Goal: Information Seeking & Learning: Compare options

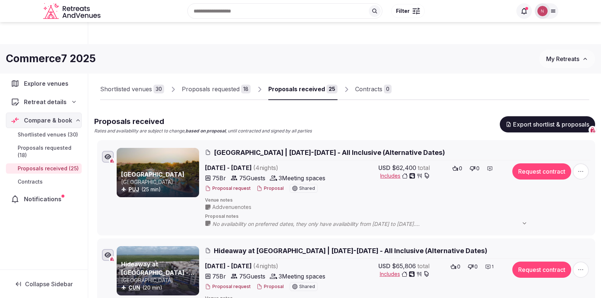
scroll to position [280, 0]
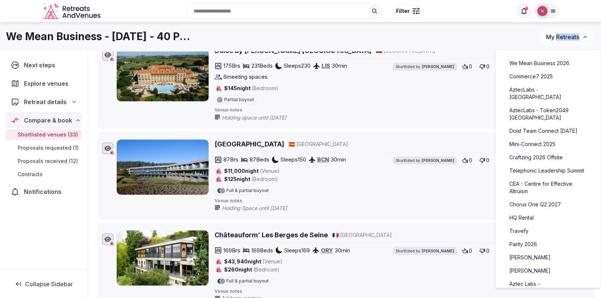
scroll to position [1086, 0]
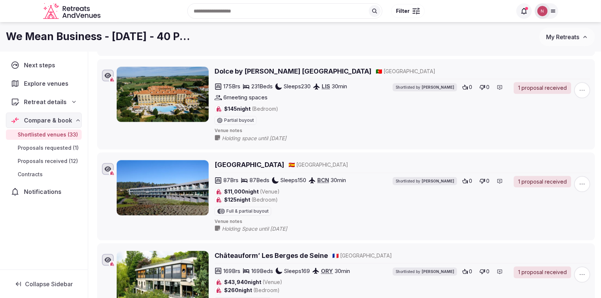
click at [553, 13] on icon at bounding box center [554, 11] width 6 height 6
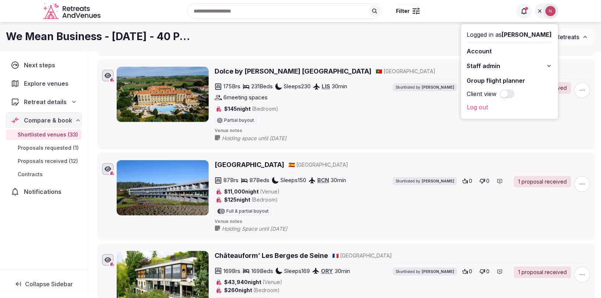
click at [446, 43] on div "We Mean Business - June 2025 - 40 People" at bounding box center [273, 36] width 534 height 14
click at [570, 36] on span "My Retreats" at bounding box center [563, 36] width 33 height 7
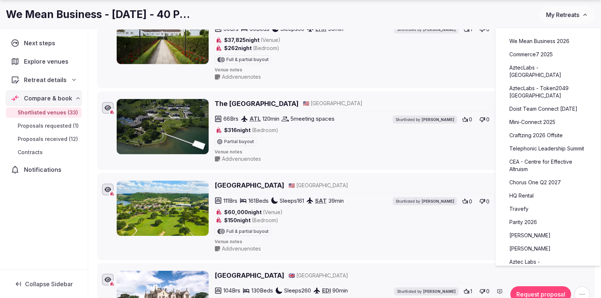
scroll to position [1501, 0]
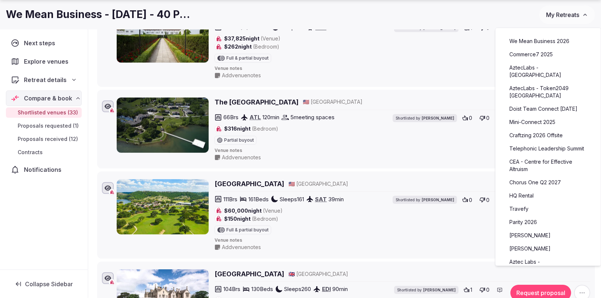
click at [372, 238] on span "Venue notes" at bounding box center [403, 241] width 376 height 6
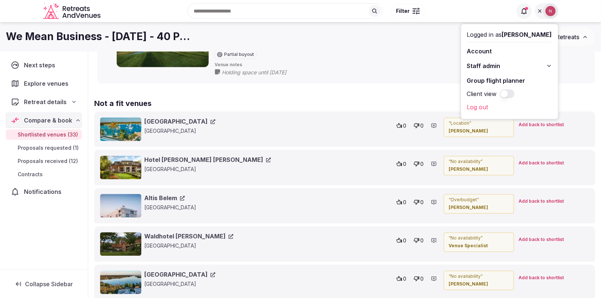
scroll to position [2825, 0]
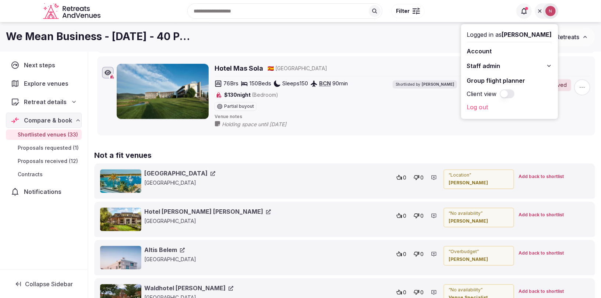
click at [182, 208] on link "Hotel Ernst Sillem Hoeve" at bounding box center [207, 212] width 127 height 8
click at [164, 284] on link "Waldhotel Eiche" at bounding box center [188, 288] width 89 height 8
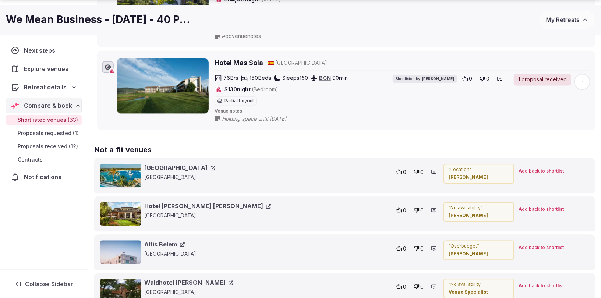
scroll to position [2841, 0]
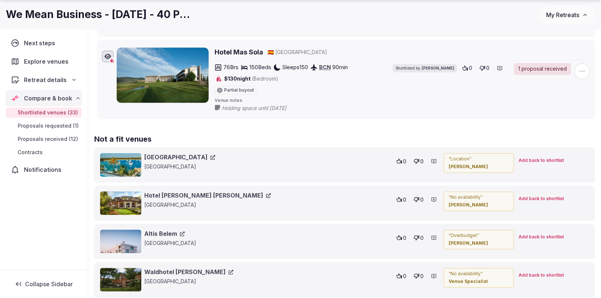
click at [171, 268] on link "Waldhotel Eiche" at bounding box center [188, 272] width 89 height 8
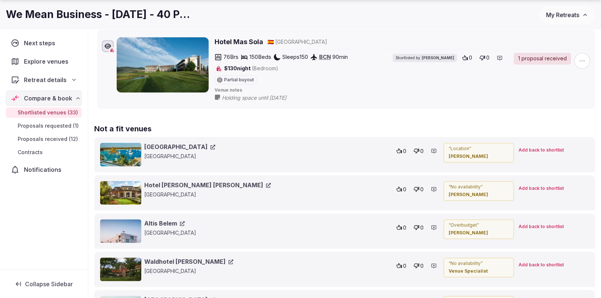
scroll to position [2928, 0]
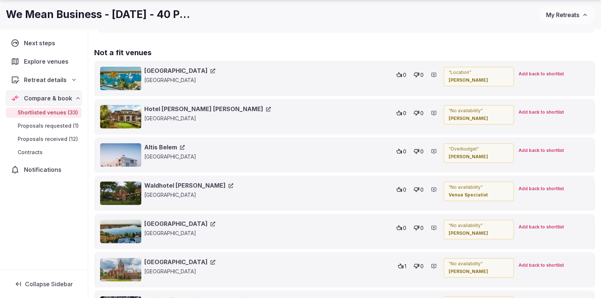
click at [196, 220] on link "Hotel Esplanade Resort & Spa" at bounding box center [179, 224] width 71 height 8
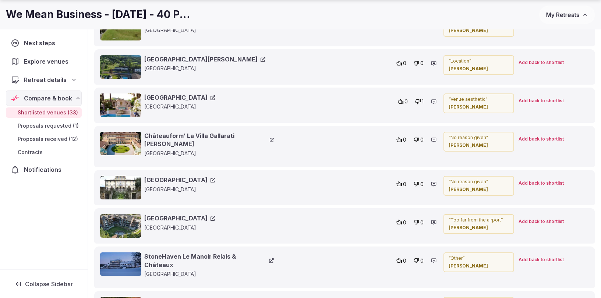
scroll to position [3413, 0]
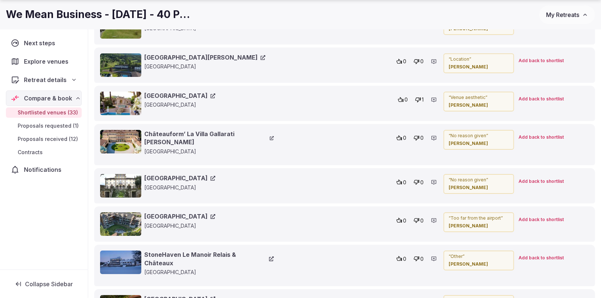
click at [171, 295] on link "Schloss Lübbenau" at bounding box center [179, 299] width 71 height 8
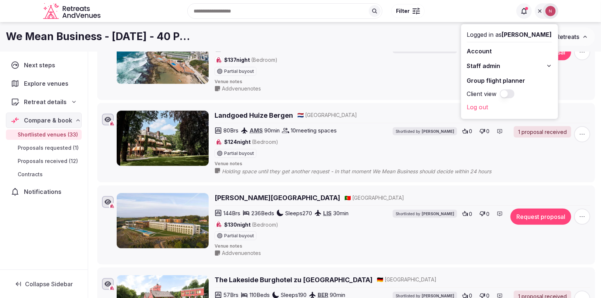
scroll to position [254, 0]
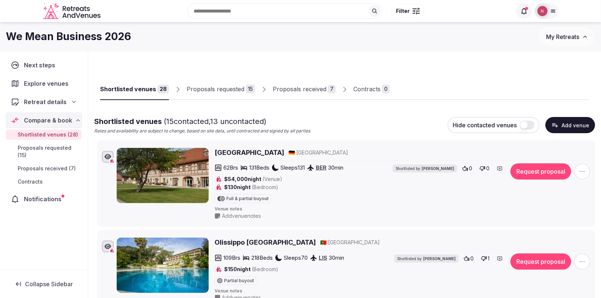
click at [301, 87] on div "Proposals received" at bounding box center [300, 89] width 54 height 9
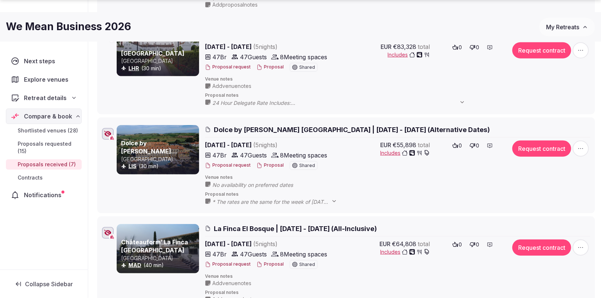
scroll to position [415, 0]
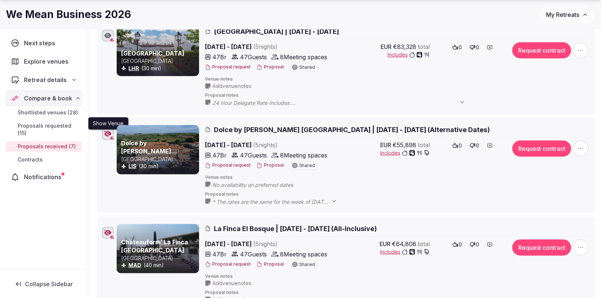
click at [106, 131] on icon "button" at bounding box center [107, 134] width 7 height 6
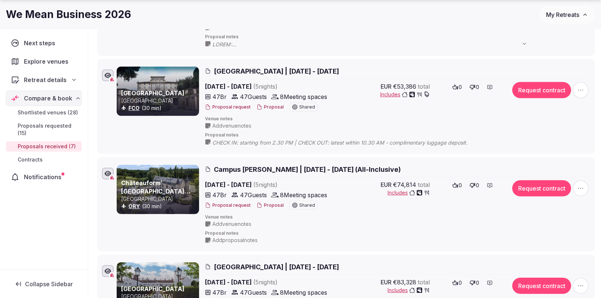
scroll to position [185, 0]
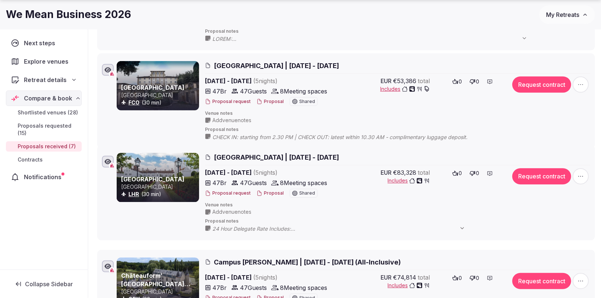
drag, startPoint x: 94, startPoint y: 254, endPoint x: 103, endPoint y: 151, distance: 103.9
click at [103, 151] on li "Danesfield House Hotel and Spa United Kingdom LHR (30 min) Danesfield House Hot…" at bounding box center [346, 192] width 498 height 95
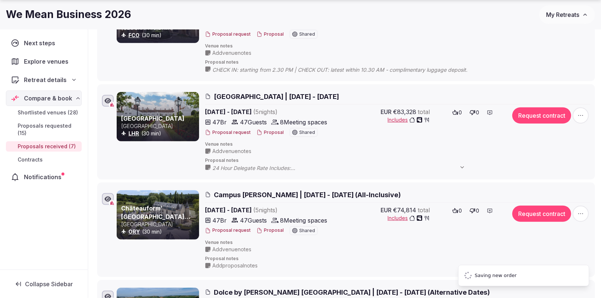
scroll to position [303, 0]
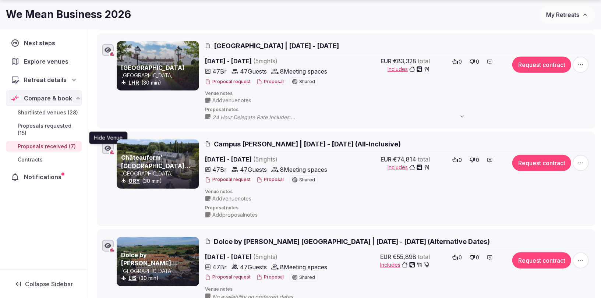
click at [108, 148] on icon "button" at bounding box center [108, 148] width 7 height 6
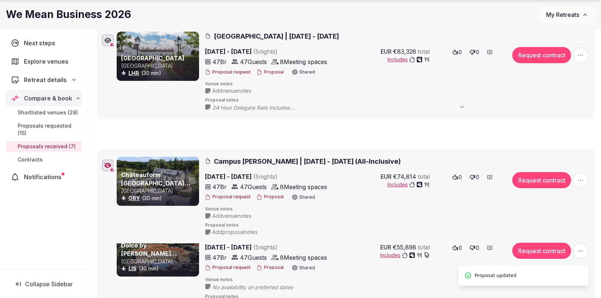
scroll to position [314, 0]
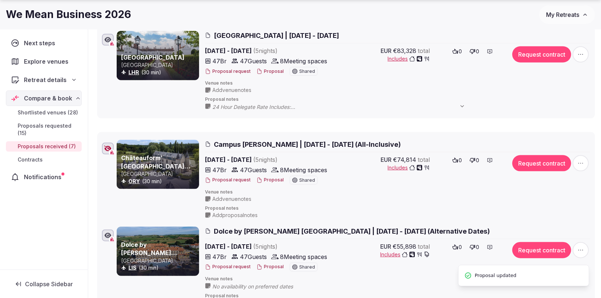
drag, startPoint x: 92, startPoint y: 138, endPoint x: 98, endPoint y: 137, distance: 5.2
click at [98, 137] on li "Châteauform’ Campus de Cély France ORY (30 min) Campus de Cély | May 31 - June …" at bounding box center [346, 179] width 498 height 95
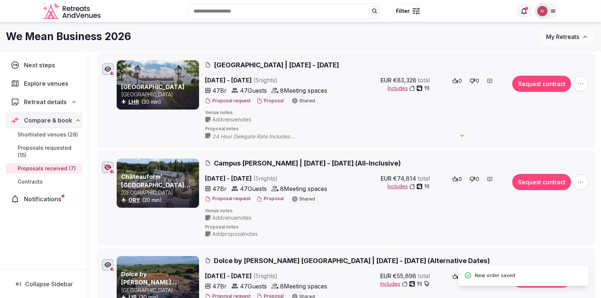
scroll to position [283, 0]
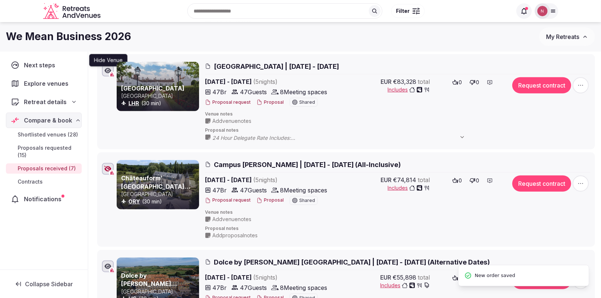
click at [108, 69] on icon "button" at bounding box center [108, 70] width 7 height 5
click at [105, 71] on icon "button" at bounding box center [107, 71] width 7 height 6
click at [107, 169] on icon "button" at bounding box center [107, 169] width 7 height 6
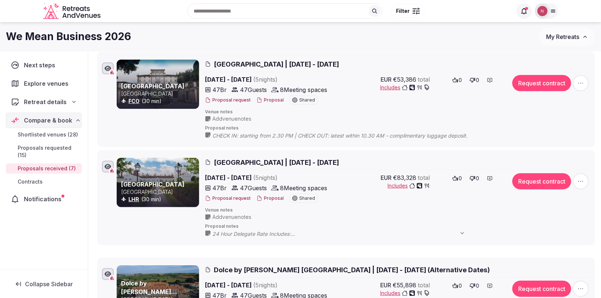
scroll to position [187, 0]
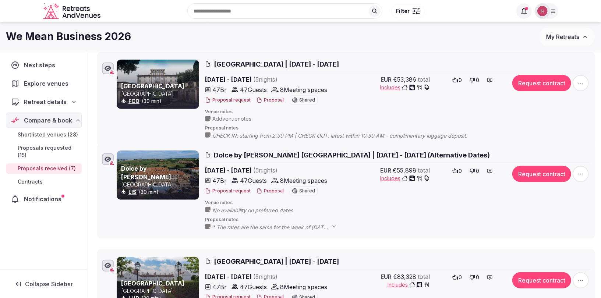
drag, startPoint x: 91, startPoint y: 254, endPoint x: 111, endPoint y: 148, distance: 108.1
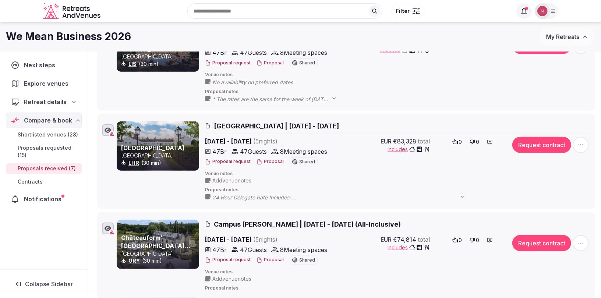
scroll to position [301, 0]
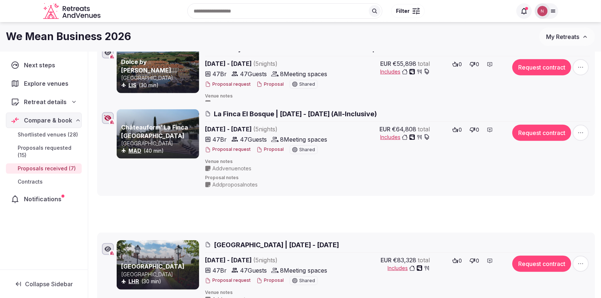
drag, startPoint x: 95, startPoint y: 148, endPoint x: 97, endPoint y: 107, distance: 41.3
click at [97, 107] on icon at bounding box center [91, 107] width 11 height 11
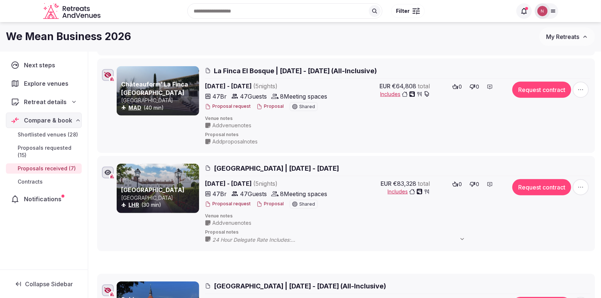
scroll to position [361, 0]
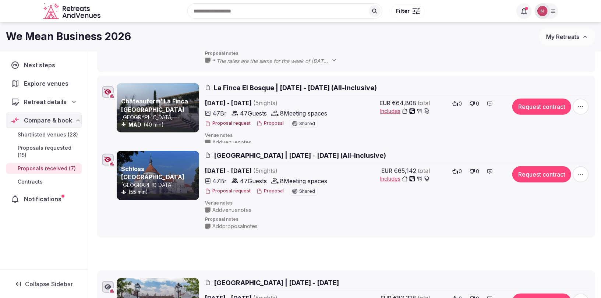
drag, startPoint x: 94, startPoint y: 239, endPoint x: 109, endPoint y: 148, distance: 92.3
click at [109, 148] on li "Schloss Drehna Germany (55 min) Schloss Drehna | May 31 - June 5, 2026 (All-Inc…" at bounding box center [346, 190] width 498 height 95
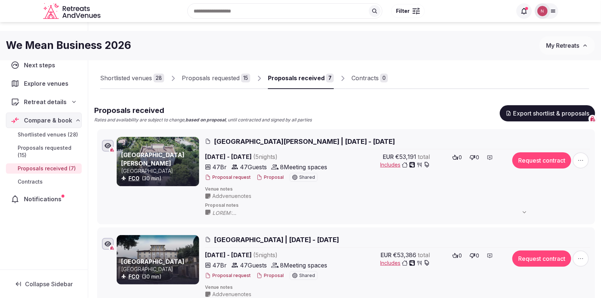
scroll to position [0, 0]
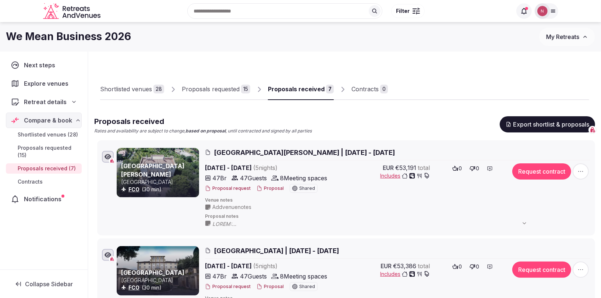
click at [123, 94] on div "Shortlisted venues" at bounding box center [126, 89] width 52 height 9
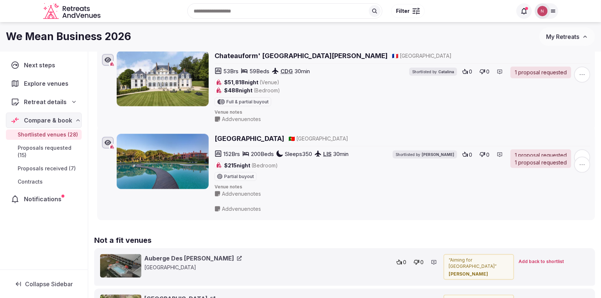
scroll to position [2262, 0]
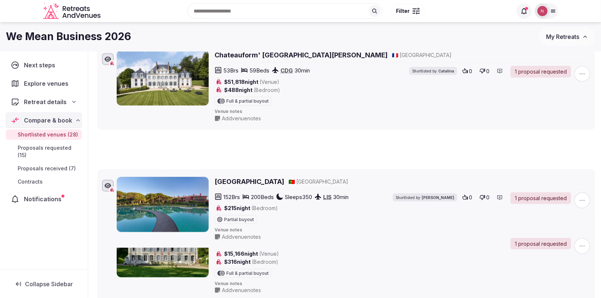
drag, startPoint x: 95, startPoint y: 53, endPoint x: 101, endPoint y: 150, distance: 97.4
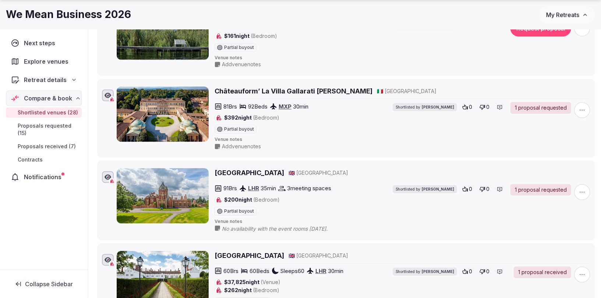
scroll to position [1281, 0]
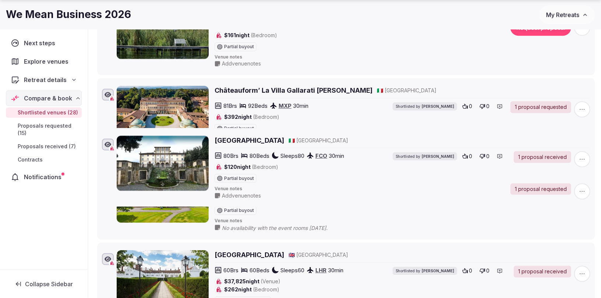
drag, startPoint x: 92, startPoint y: 118, endPoint x: 92, endPoint y: 123, distance: 4.8
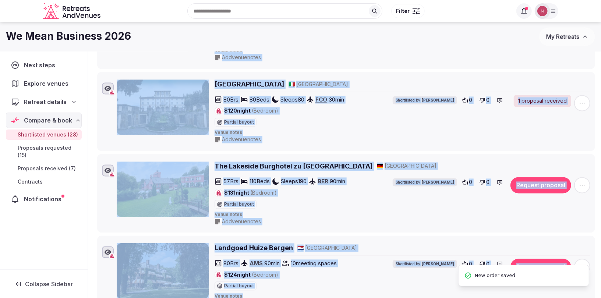
scroll to position [694, 0]
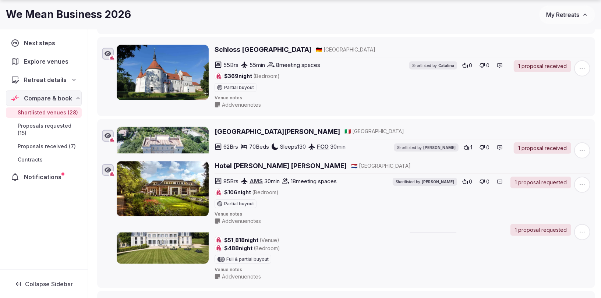
scroll to position [2023, 0]
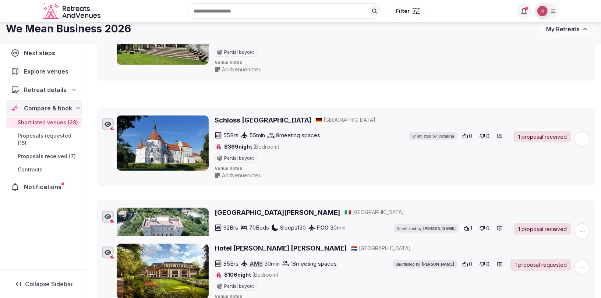
drag, startPoint x: 91, startPoint y: 81, endPoint x: 94, endPoint y: 138, distance: 57.5
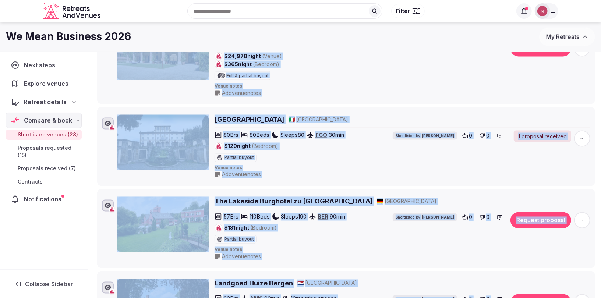
scroll to position [758, 0]
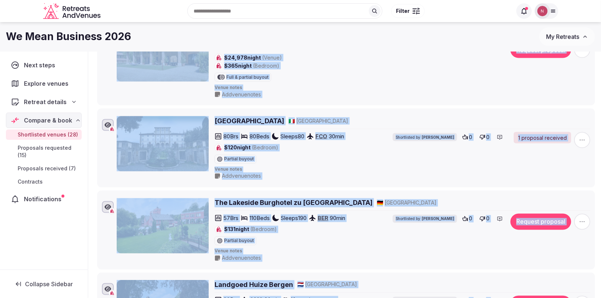
click at [98, 147] on li "Villa Tuscolana 🇮🇹 Italy 80 Brs 80 Beds Sleeps 80 FCO 30 min $120 night (Bedroo…" at bounding box center [346, 148] width 498 height 79
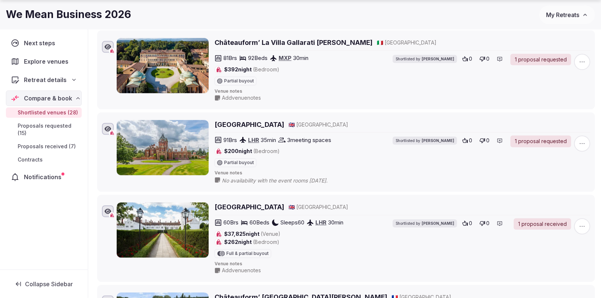
scroll to position [1253, 0]
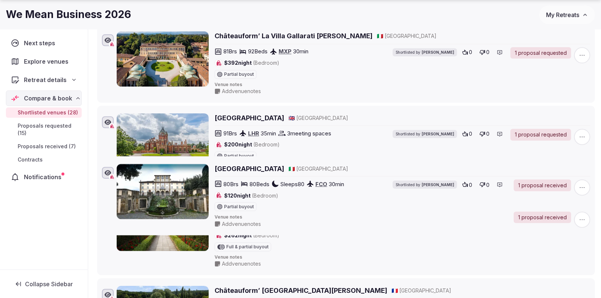
drag, startPoint x: 94, startPoint y: 107, endPoint x: 99, endPoint y: 152, distance: 45.3
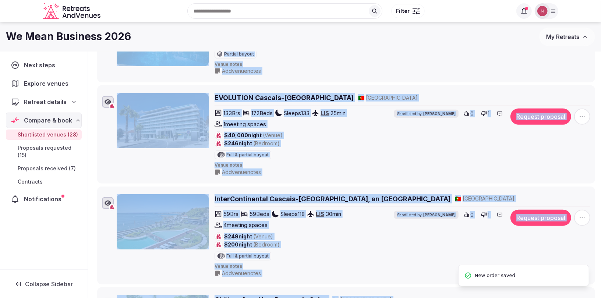
scroll to position [207, 0]
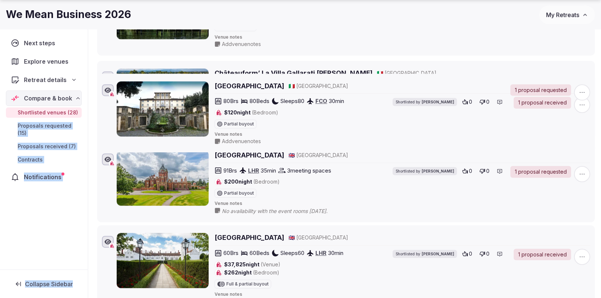
scroll to position [1134, 0]
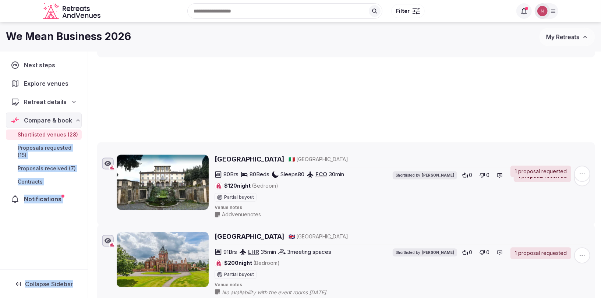
drag, startPoint x: 93, startPoint y: 156, endPoint x: 79, endPoint y: 141, distance: 20.6
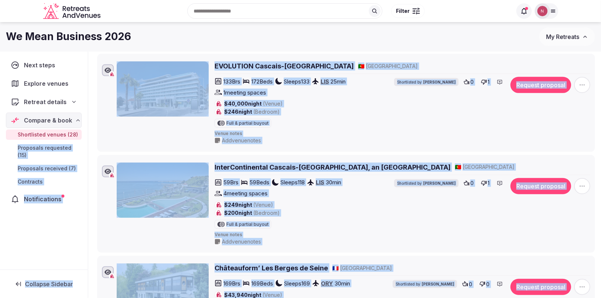
scroll to position [0, 0]
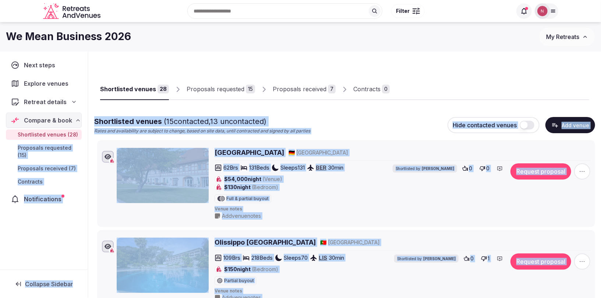
click at [320, 116] on div "Shortlisted venues ( 15 contacted, 13 uncontacted) Rates and availability are s…" at bounding box center [344, 125] width 501 height 18
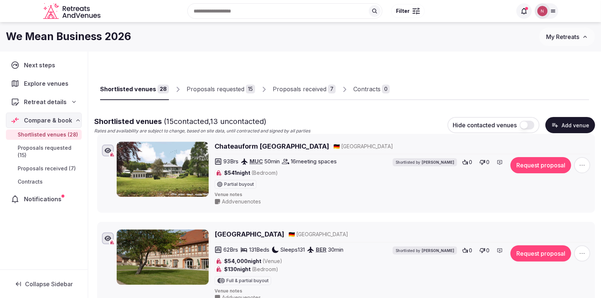
drag, startPoint x: 92, startPoint y: 211, endPoint x: 102, endPoint y: 141, distance: 71.0
click at [102, 141] on li "Chateauform Seminarhaus Starnberger See 🇩🇪 Germany 93 Brs MUC 50 min 16 meeting…" at bounding box center [346, 173] width 498 height 79
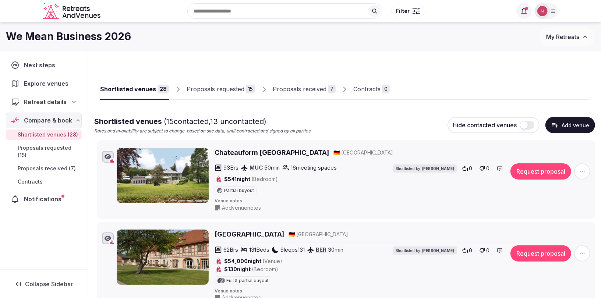
click at [297, 87] on div "Proposals received" at bounding box center [300, 89] width 54 height 9
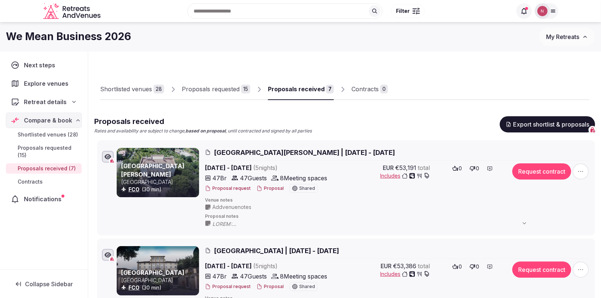
click at [130, 89] on div "Shortlisted venues" at bounding box center [126, 89] width 52 height 9
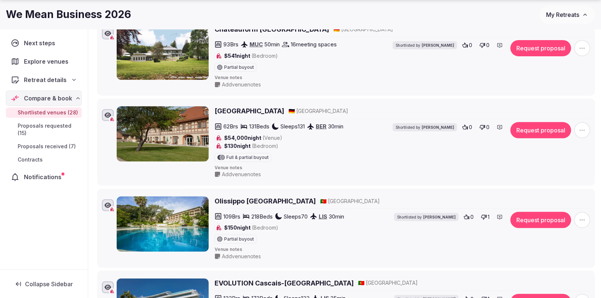
scroll to position [124, 0]
click at [242, 254] on span "Add venue notes" at bounding box center [241, 256] width 39 height 7
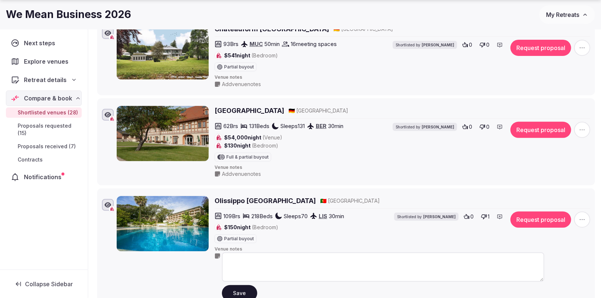
click at [242, 258] on textarea at bounding box center [383, 267] width 323 height 29
drag, startPoint x: 344, startPoint y: 263, endPoint x: 212, endPoint y: 255, distance: 132.8
click at [212, 255] on div "**********" at bounding box center [354, 248] width 474 height 105
click at [328, 257] on textarea "**********" at bounding box center [383, 267] width 323 height 29
click at [316, 259] on textarea "**********" at bounding box center [383, 267] width 323 height 29
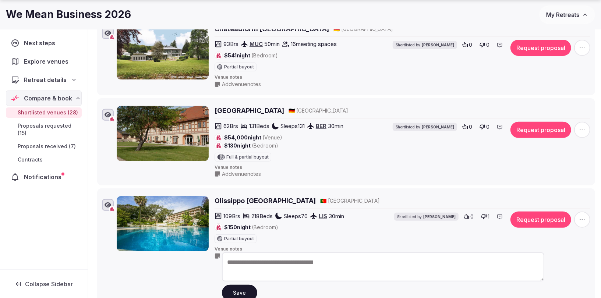
type textarea "**********"
click at [233, 289] on button "Save" at bounding box center [239, 293] width 35 height 16
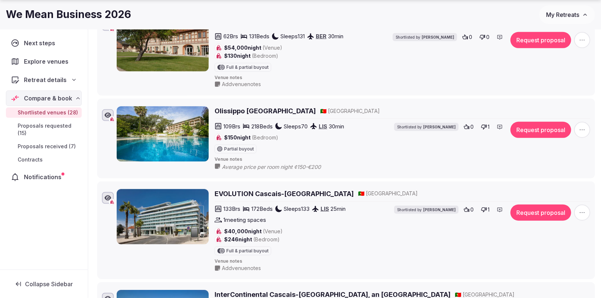
scroll to position [215, 0]
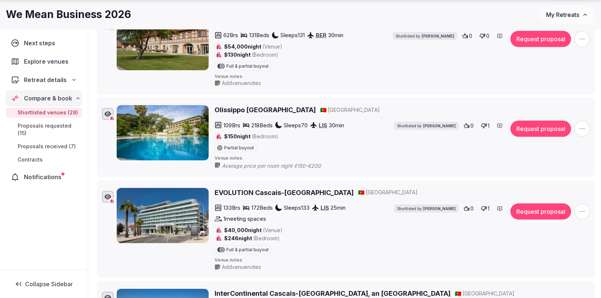
click at [581, 210] on icon "button" at bounding box center [582, 211] width 7 height 7
click at [550, 161] on button "Mark as not a fit" at bounding box center [564, 164] width 62 height 12
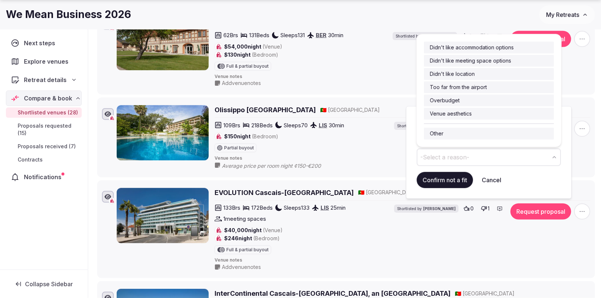
click at [451, 152] on button "-Select a reason-" at bounding box center [489, 157] width 144 height 18
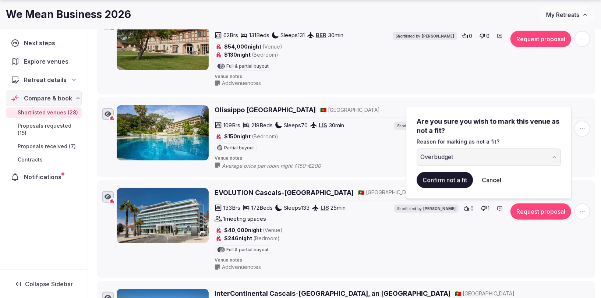
click at [433, 180] on button "Confirm not a fit" at bounding box center [445, 180] width 56 height 16
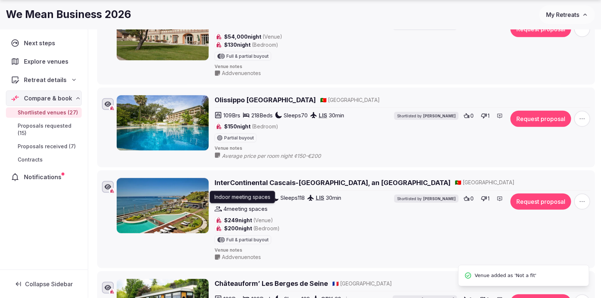
scroll to position [225, 0]
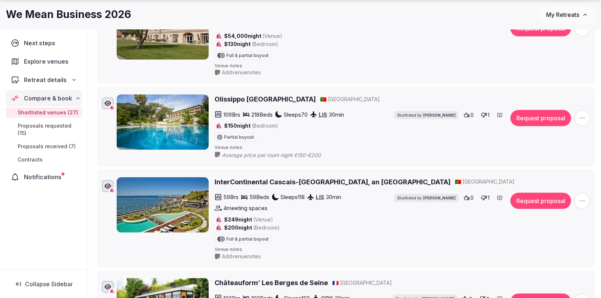
click at [577, 200] on span "button" at bounding box center [583, 201] width 16 height 16
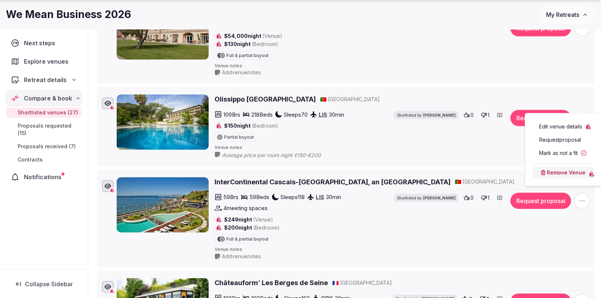
click at [542, 154] on button "Mark as not a fit" at bounding box center [564, 153] width 62 height 12
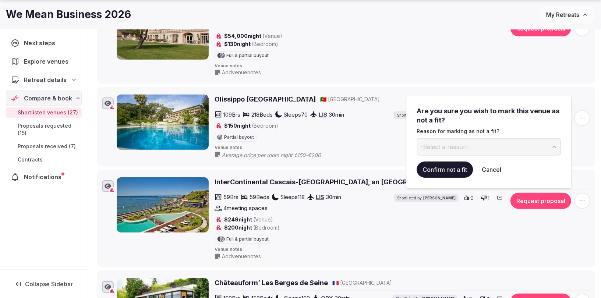
click at [485, 146] on button "-Select a reason-" at bounding box center [489, 147] width 144 height 18
click at [442, 167] on button "Confirm not a fit" at bounding box center [445, 170] width 56 height 16
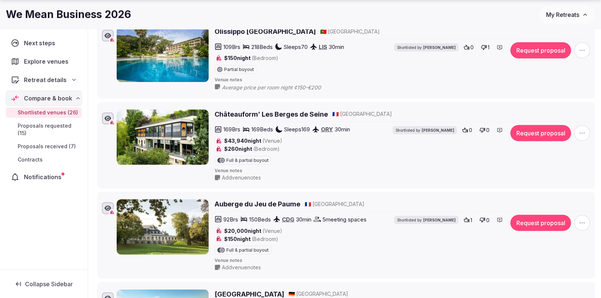
scroll to position [294, 0]
click at [245, 199] on h2 "Auberge du Jeu de Paume" at bounding box center [258, 203] width 86 height 9
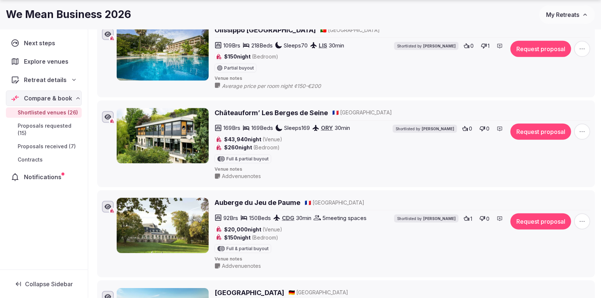
scroll to position [295, 0]
click at [582, 218] on icon "button" at bounding box center [582, 221] width 7 height 7
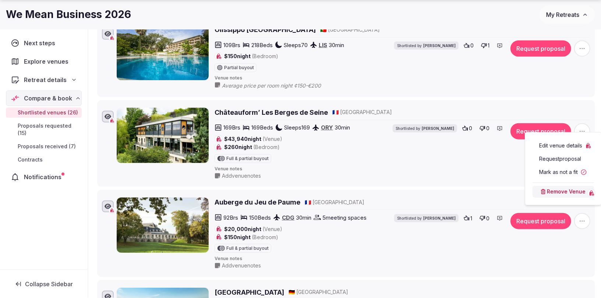
click at [542, 171] on button "Mark as not a fit" at bounding box center [564, 172] width 62 height 12
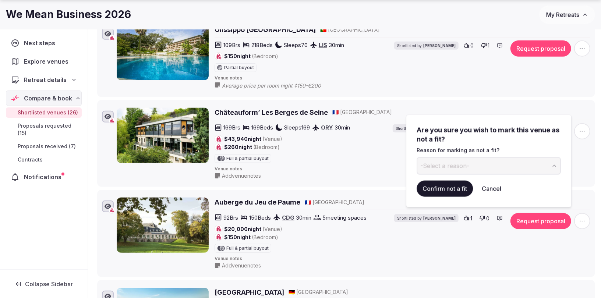
click at [429, 165] on span "-Select a reason-" at bounding box center [445, 166] width 49 height 8
click at [435, 186] on button "Confirm not a fit" at bounding box center [445, 189] width 56 height 16
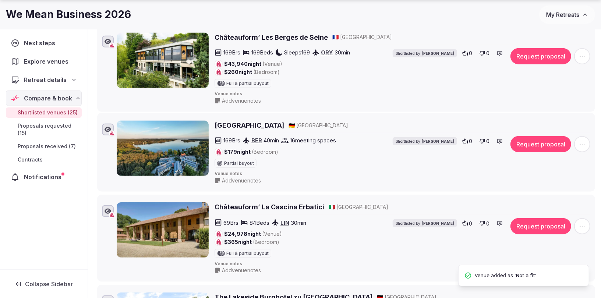
scroll to position [374, 0]
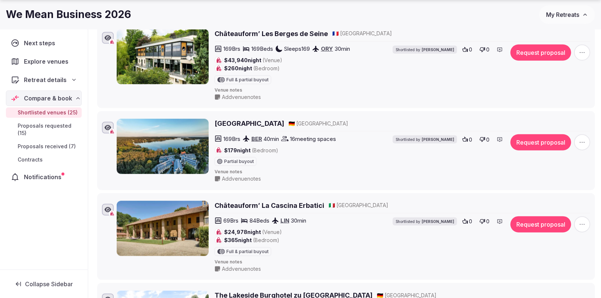
click at [237, 175] on span "Add venue notes" at bounding box center [241, 178] width 39 height 7
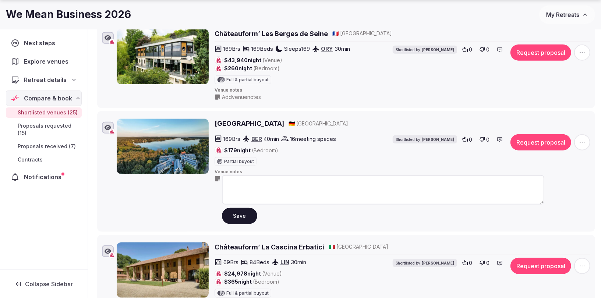
click at [261, 177] on textarea at bounding box center [383, 189] width 323 height 29
paste textarea "**********"
type textarea "**********"
drag, startPoint x: 308, startPoint y: 180, endPoint x: 198, endPoint y: 176, distance: 110.2
click at [198, 176] on div "**********" at bounding box center [354, 171] width 474 height 105
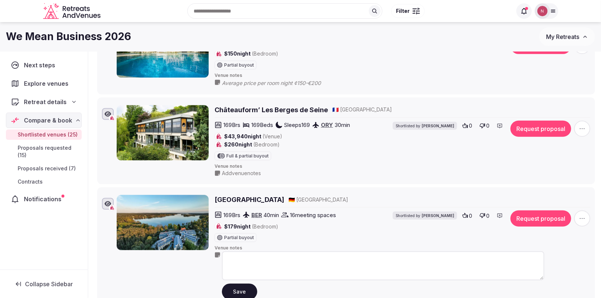
scroll to position [289, 0]
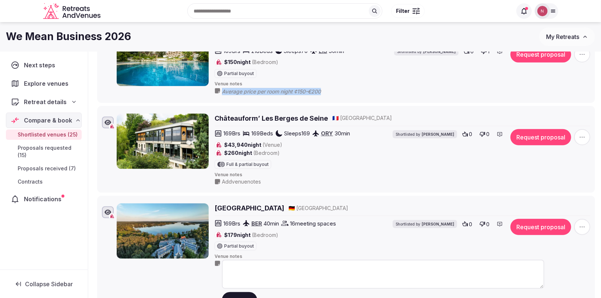
drag, startPoint x: 345, startPoint y: 85, endPoint x: 220, endPoint y: 87, distance: 124.9
click at [220, 87] on div "Average price per room night ¢150-€200" at bounding box center [380, 91] width 330 height 8
copy span "Average price per room night ¢150-€200"
click at [249, 264] on textarea at bounding box center [383, 274] width 323 height 29
paste textarea "**********"
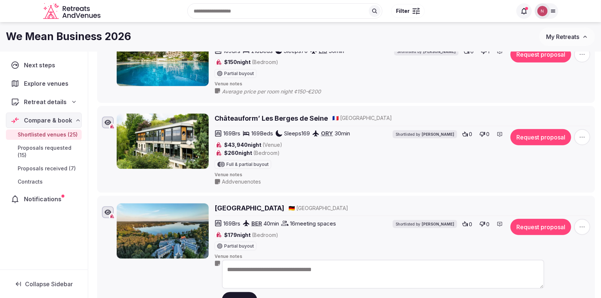
type textarea "**********"
click at [235, 296] on button "Save" at bounding box center [239, 300] width 35 height 16
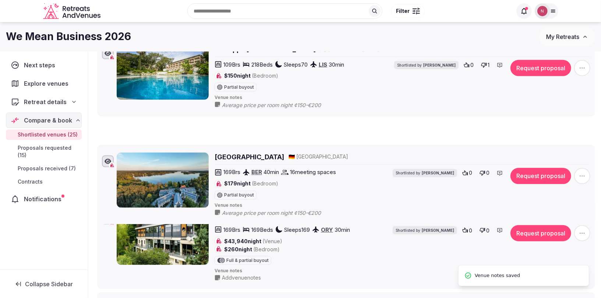
scroll to position [231, 0]
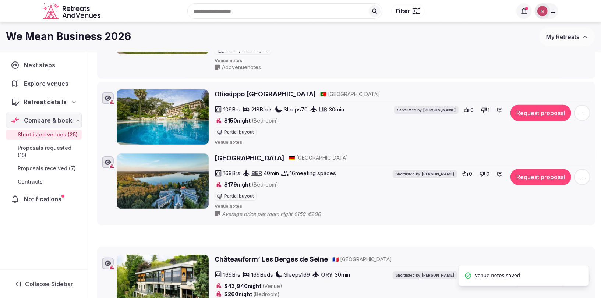
drag, startPoint x: 89, startPoint y: 201, endPoint x: 101, endPoint y: 152, distance: 50.2
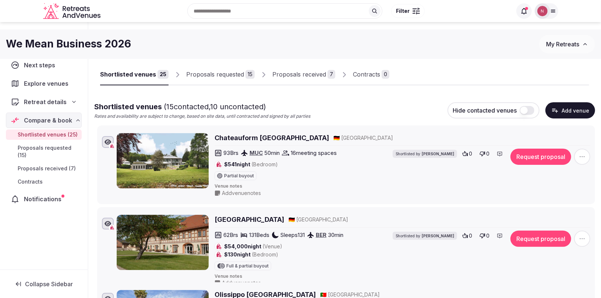
scroll to position [15, 0]
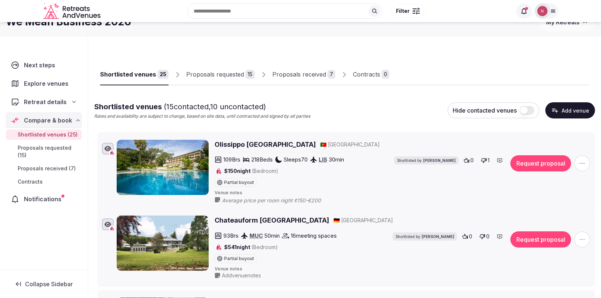
drag, startPoint x: 91, startPoint y: 171, endPoint x: 94, endPoint y: 138, distance: 32.2
click at [94, 138] on icon at bounding box center [91, 138] width 11 height 11
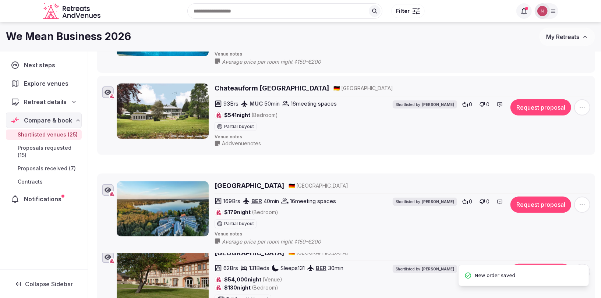
scroll to position [127, 0]
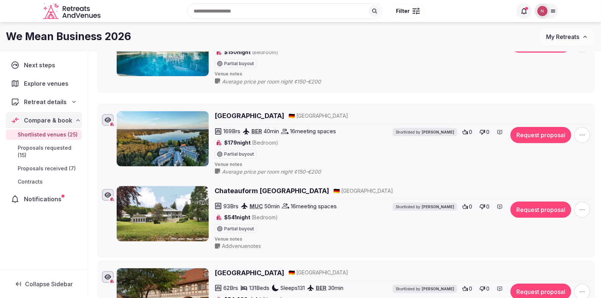
drag, startPoint x: 93, startPoint y: 224, endPoint x: 104, endPoint y: 110, distance: 113.9
click at [104, 110] on li "Hotel Esplanade Resort & Spa 🇩🇪 Germany 169 Brs BER 40 min 16 meeting spaces $1…" at bounding box center [346, 144] width 498 height 80
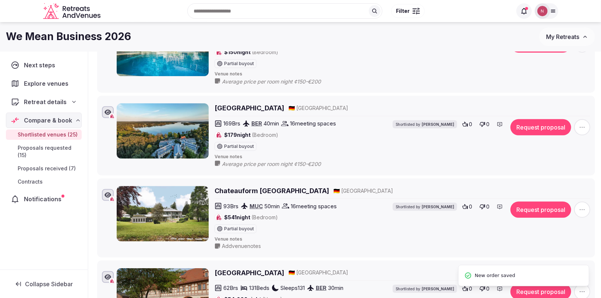
click at [543, 212] on button "Request proposal" at bounding box center [541, 210] width 61 height 16
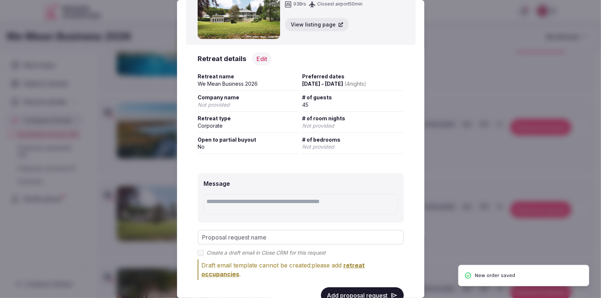
scroll to position [71, 0]
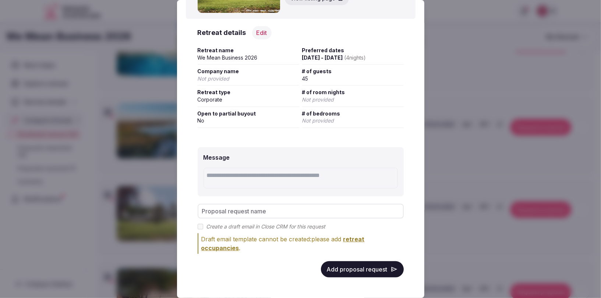
click at [354, 271] on button "Add proposal request" at bounding box center [362, 269] width 83 height 16
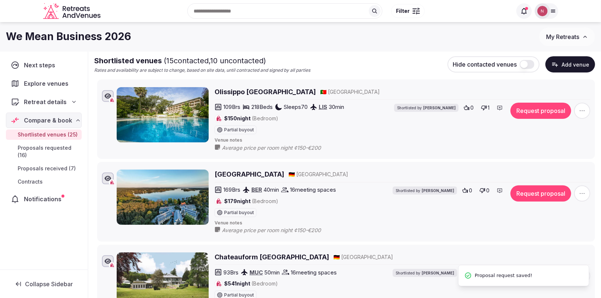
scroll to position [0, 0]
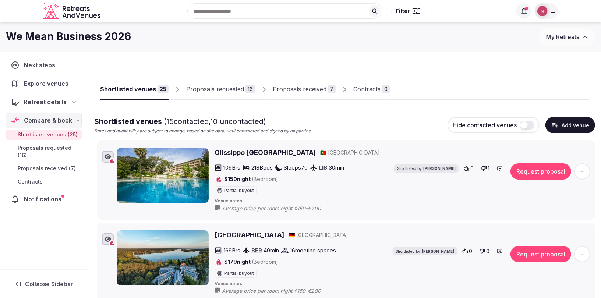
click at [199, 92] on div "Proposals requested" at bounding box center [215, 89] width 58 height 9
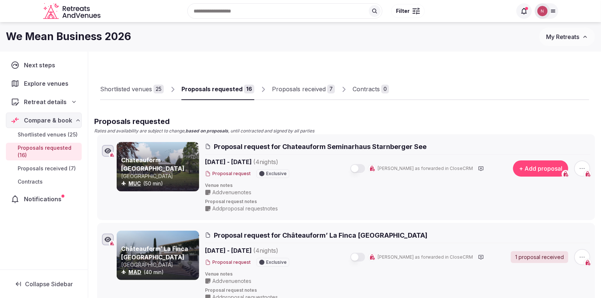
click at [131, 87] on div "Shortlisted venues" at bounding box center [126, 89] width 52 height 9
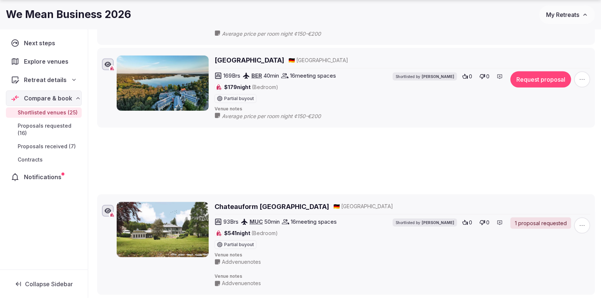
scroll to position [187, 0]
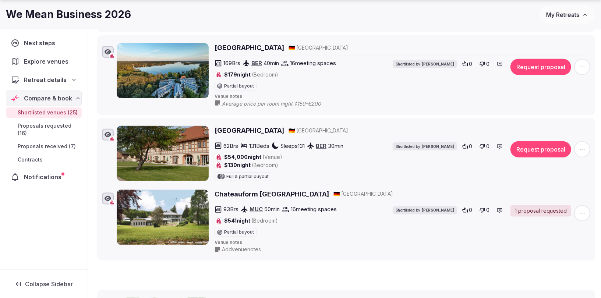
drag, startPoint x: 93, startPoint y: 168, endPoint x: 99, endPoint y: 185, distance: 18.5
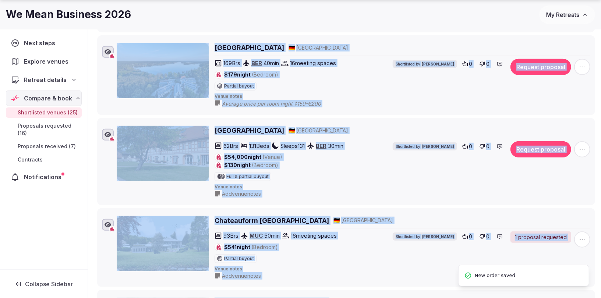
click at [238, 128] on h2 "[GEOGRAPHIC_DATA]" at bounding box center [250, 130] width 70 height 9
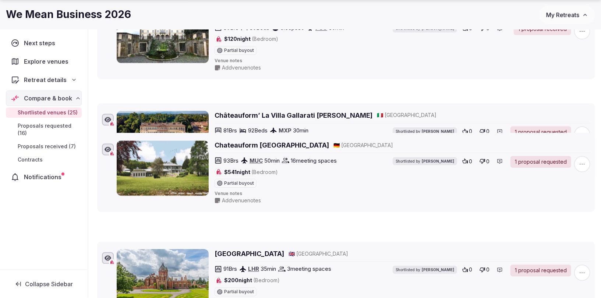
scroll to position [931, 0]
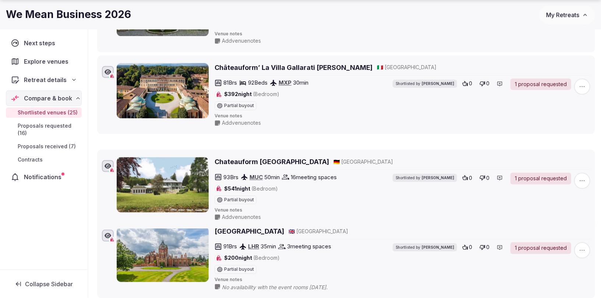
drag, startPoint x: 94, startPoint y: 180, endPoint x: 94, endPoint y: 145, distance: 35.0
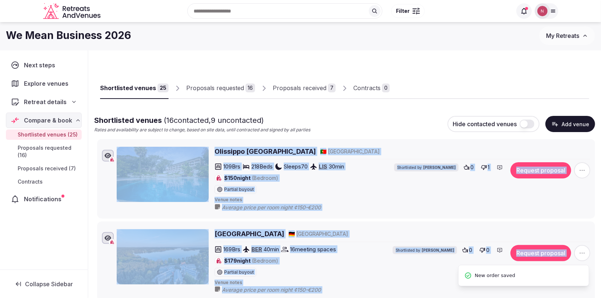
scroll to position [1, 0]
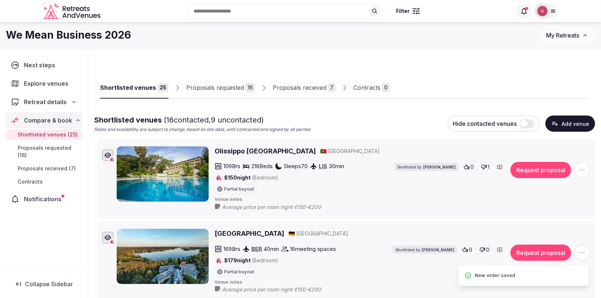
click at [383, 116] on div "Shortlisted venues ( 16 contacted, 9 uncontacted) Rates and availability are su…" at bounding box center [344, 124] width 501 height 18
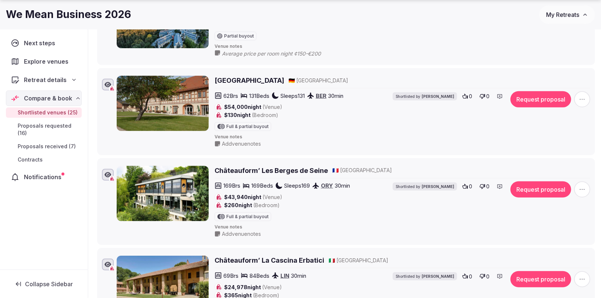
scroll to position [238, 0]
click at [588, 185] on span "button" at bounding box center [583, 190] width 16 height 16
click at [551, 143] on button "Mark as not a fit" at bounding box center [564, 142] width 62 height 12
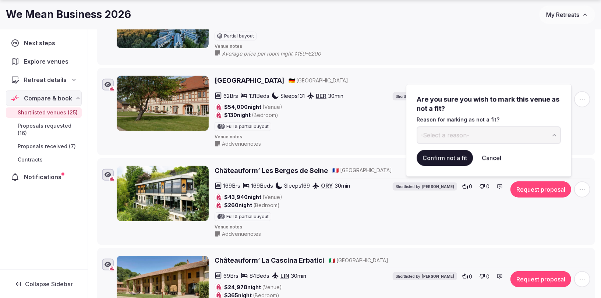
click at [448, 139] on button "-Select a reason-" at bounding box center [489, 135] width 144 height 18
click at [433, 155] on button "Confirm not a fit" at bounding box center [445, 158] width 56 height 16
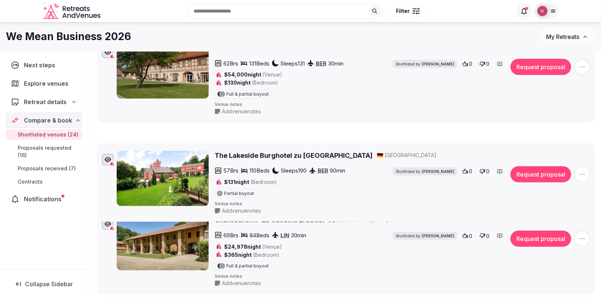
scroll to position [252, 0]
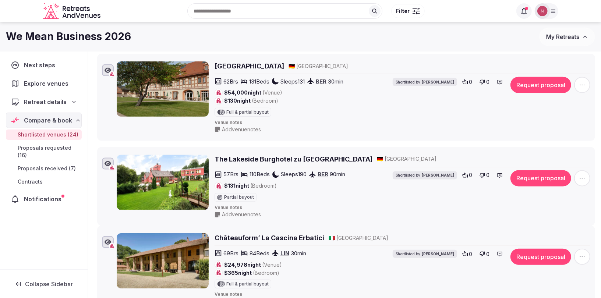
drag, startPoint x: 93, startPoint y: 205, endPoint x: 98, endPoint y: 147, distance: 59.2
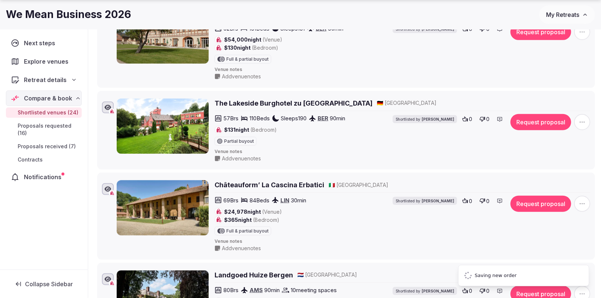
scroll to position [312, 0]
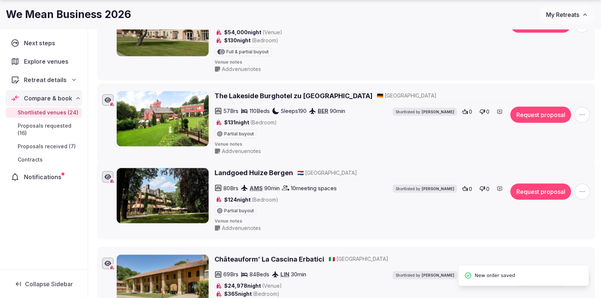
drag, startPoint x: 94, startPoint y: 254, endPoint x: 98, endPoint y: 161, distance: 93.6
click at [98, 161] on li "Landgoed Huize Bergen 🇳🇱 Netherlands 80 Brs AMS 90 min 10 meeting spaces $124 n…" at bounding box center [346, 200] width 498 height 79
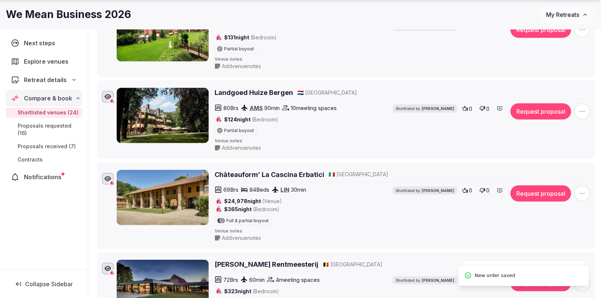
scroll to position [449, 0]
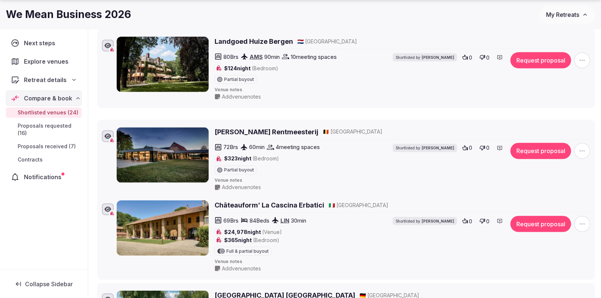
drag, startPoint x: 90, startPoint y: 202, endPoint x: 93, endPoint y: 122, distance: 80.3
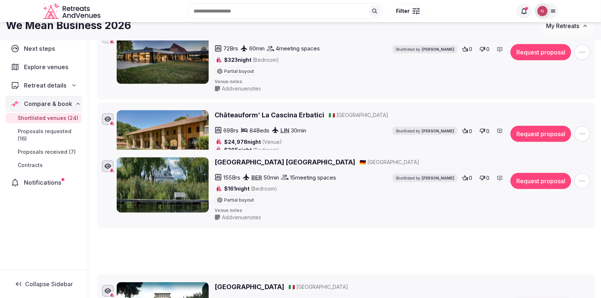
scroll to position [494, 0]
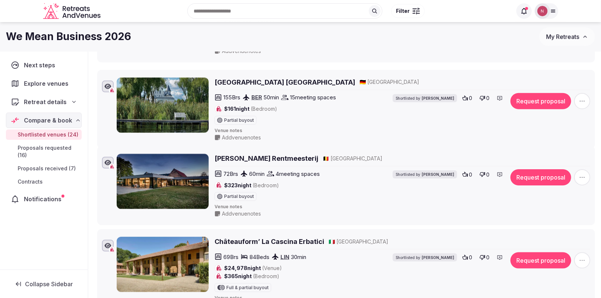
drag, startPoint x: 93, startPoint y: 167, endPoint x: 112, endPoint y: 71, distance: 97.1
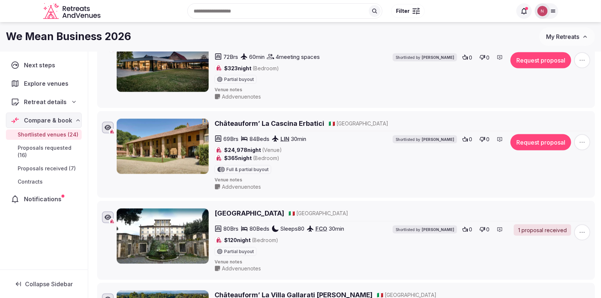
scroll to position [605, 0]
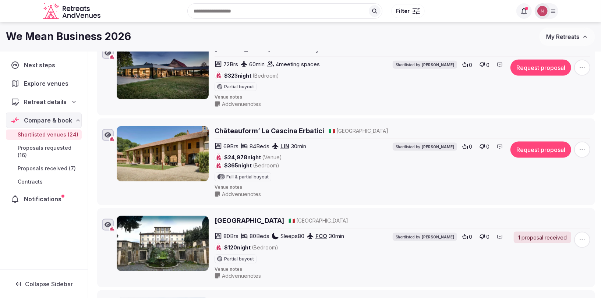
click at [581, 146] on icon "button" at bounding box center [582, 149] width 7 height 7
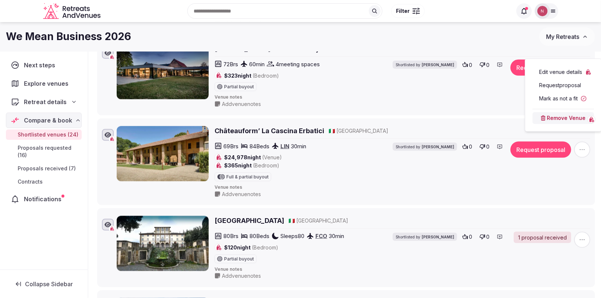
click at [554, 96] on button "Mark as not a fit" at bounding box center [564, 99] width 62 height 12
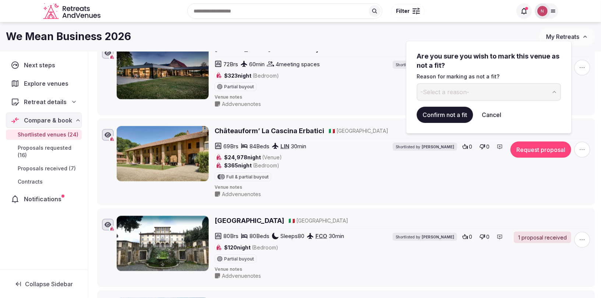
click at [455, 92] on span "-Select a reason-" at bounding box center [445, 92] width 49 height 8
click at [434, 113] on button "Confirm not a fit" at bounding box center [445, 115] width 56 height 16
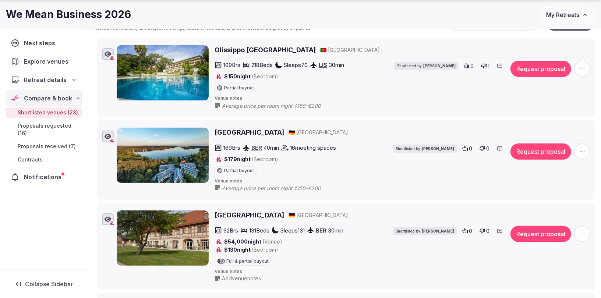
scroll to position [115, 0]
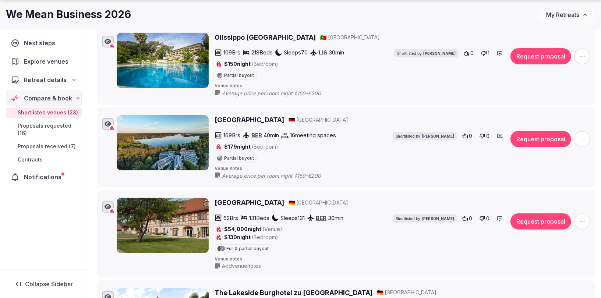
click at [256, 198] on h2 "[GEOGRAPHIC_DATA]" at bounding box center [250, 202] width 70 height 9
drag, startPoint x: 328, startPoint y: 173, endPoint x: 221, endPoint y: 175, distance: 106.4
click at [221, 175] on div "Average price per room night ¢150-€200" at bounding box center [380, 176] width 330 height 8
copy span "Average price per room night ¢150-€200"
click at [228, 265] on span "Add venue notes" at bounding box center [241, 266] width 39 height 7
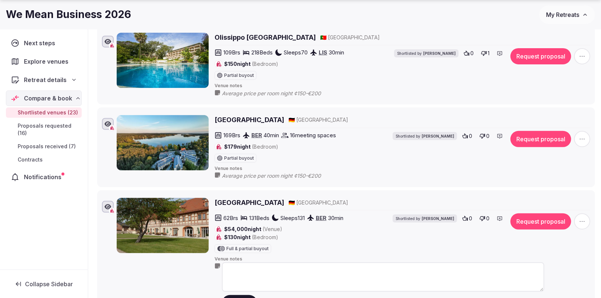
click at [254, 267] on textarea at bounding box center [383, 277] width 323 height 29
paste textarea "**********"
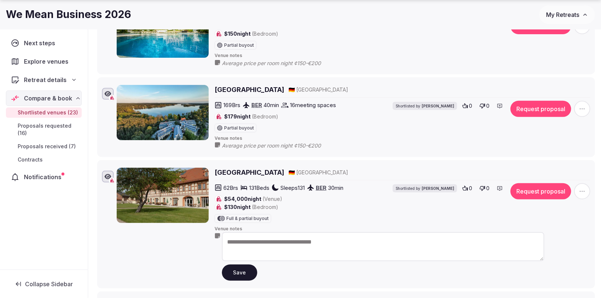
scroll to position [193, 0]
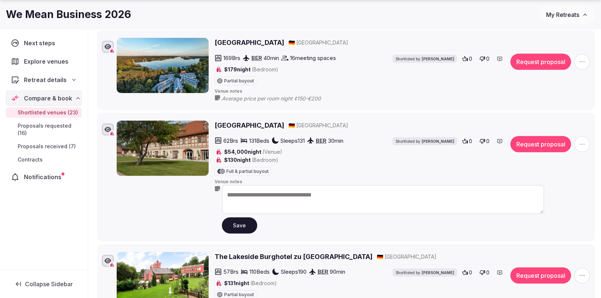
type textarea "**********"
click at [231, 224] on button "Save" at bounding box center [239, 226] width 35 height 16
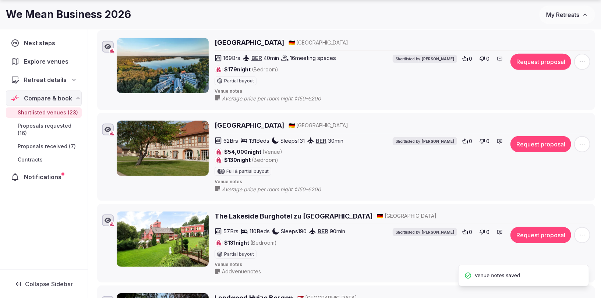
click at [245, 212] on h2 "The Lakeside Burghotel zu Strausberg" at bounding box center [294, 216] width 158 height 9
click at [243, 268] on span "Add venue notes" at bounding box center [241, 271] width 39 height 7
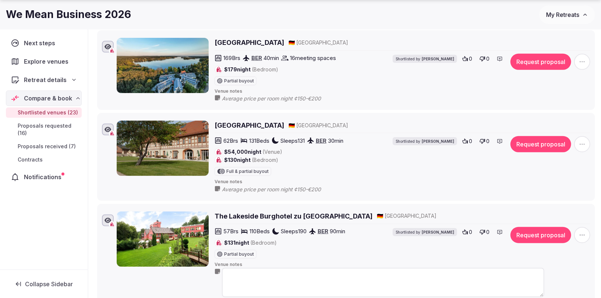
click at [266, 277] on textarea at bounding box center [383, 282] width 323 height 29
paste textarea "**********"
type textarea "**********"
drag, startPoint x: 293, startPoint y: 184, endPoint x: 223, endPoint y: 183, distance: 70.0
click at [223, 185] on div "Average price per room night ¢150-€200" at bounding box center [380, 189] width 330 height 8
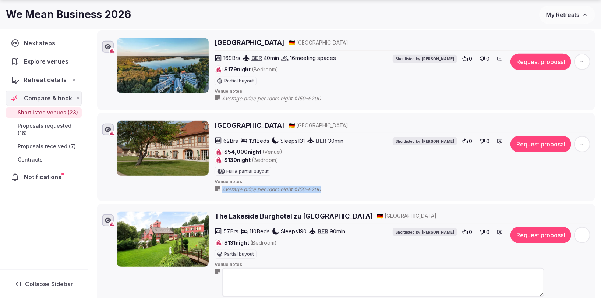
copy span "Average price per room night ¢150-€200"
click at [244, 279] on textarea at bounding box center [383, 282] width 323 height 29
paste textarea "**********"
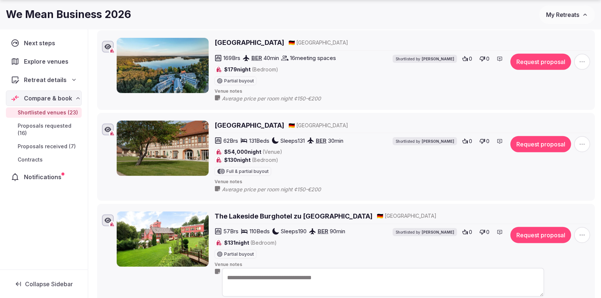
click at [316, 274] on textarea "**********" at bounding box center [383, 282] width 323 height 29
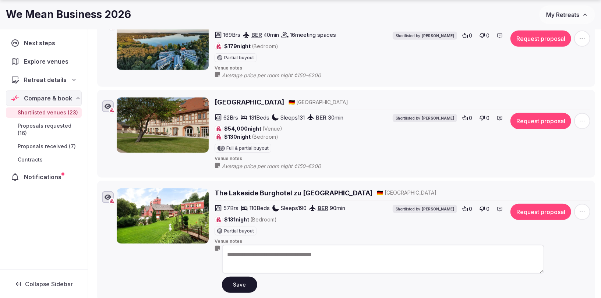
scroll to position [232, 0]
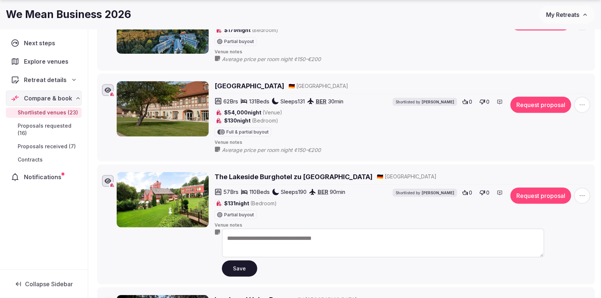
type textarea "**********"
click at [231, 262] on button "Save" at bounding box center [239, 269] width 35 height 16
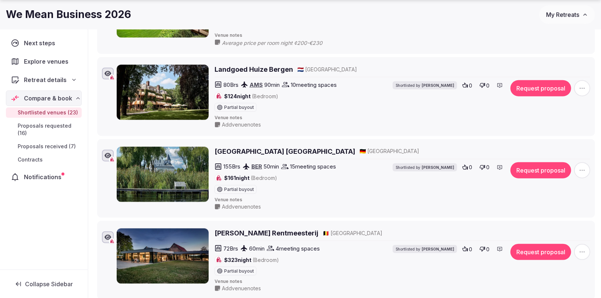
scroll to position [422, 0]
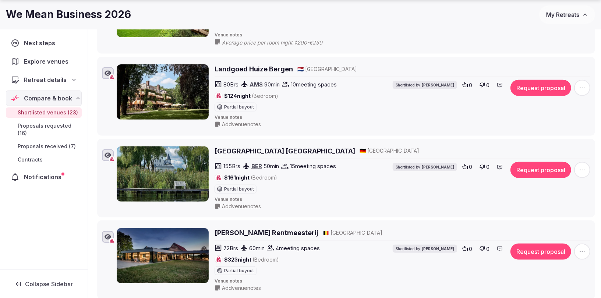
click at [235, 67] on h2 "Landgoed Huize Bergen" at bounding box center [254, 68] width 78 height 9
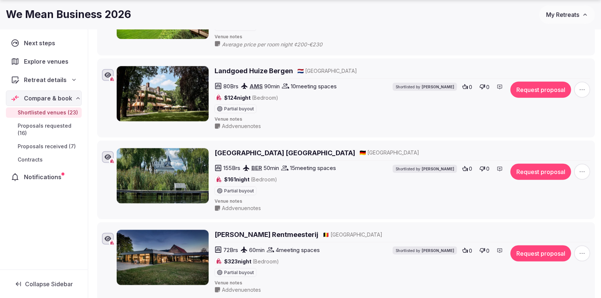
scroll to position [354, 0]
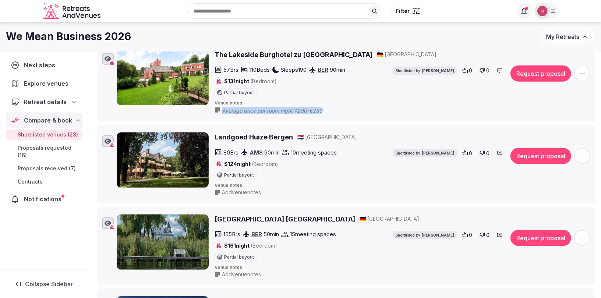
drag, startPoint x: 315, startPoint y: 104, endPoint x: 223, endPoint y: 107, distance: 92.5
click at [223, 107] on span "Average price per room night ¢200-€230" at bounding box center [279, 110] width 115 height 7
copy span "Average price per room night ¢200-€230"
click at [242, 189] on span "Add venue notes" at bounding box center [241, 192] width 39 height 7
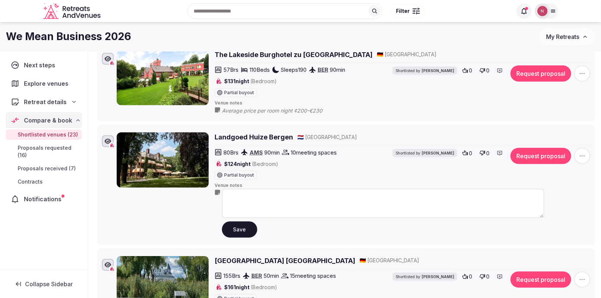
click at [256, 197] on textarea at bounding box center [383, 203] width 323 height 29
paste textarea "**********"
click at [316, 194] on textarea "**********" at bounding box center [383, 203] width 323 height 29
type textarea "**********"
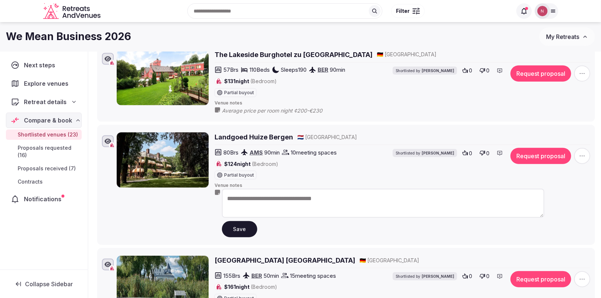
click at [238, 224] on button "Save" at bounding box center [239, 229] width 35 height 16
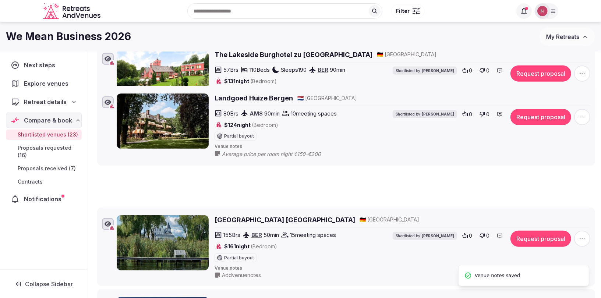
scroll to position [336, 0]
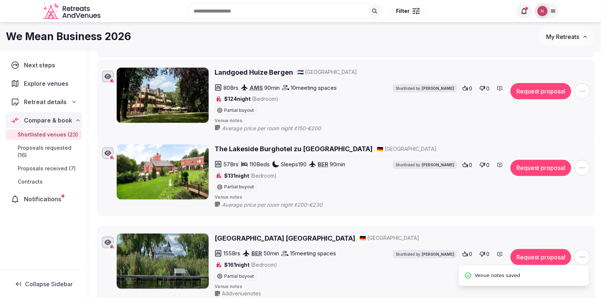
drag, startPoint x: 93, startPoint y: 128, endPoint x: 96, endPoint y: 64, distance: 64.2
click at [96, 64] on icon at bounding box center [91, 65] width 11 height 11
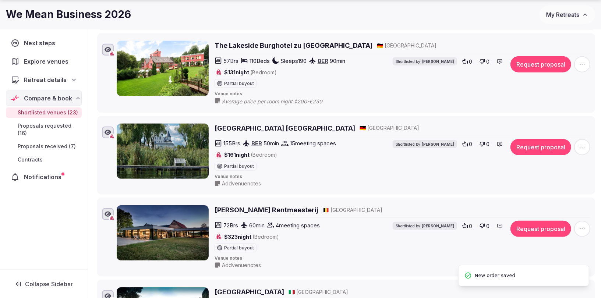
scroll to position [447, 0]
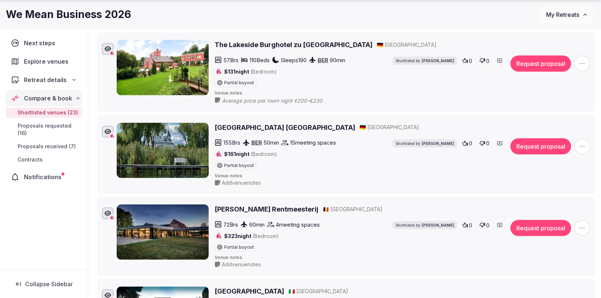
click at [291, 123] on h2 "Precise Resort Schwielowsee" at bounding box center [285, 127] width 141 height 9
drag, startPoint x: 329, startPoint y: 92, endPoint x: 219, endPoint y: 96, distance: 109.8
click at [219, 96] on div "Average price per room night ¢200-€230" at bounding box center [380, 100] width 330 height 8
copy span "Average price per room night ¢200-€230"
click at [235, 179] on span "Add venue notes" at bounding box center [241, 182] width 39 height 7
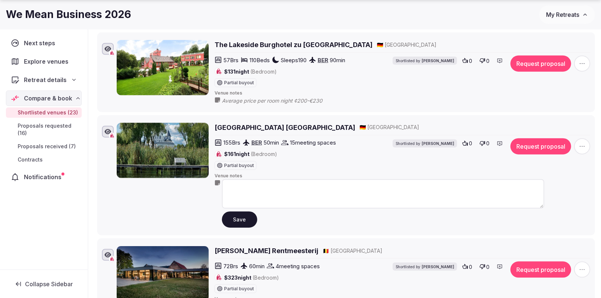
click at [238, 189] on textarea at bounding box center [383, 193] width 323 height 29
paste textarea "**********"
type textarea "**********"
click at [236, 215] on button "Save" at bounding box center [239, 220] width 35 height 16
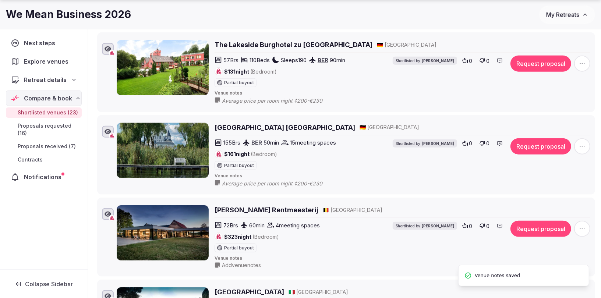
click at [240, 205] on h2 "Martin's Rentmeesterij" at bounding box center [267, 209] width 104 height 9
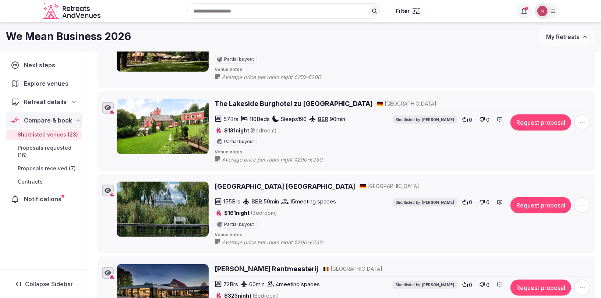
scroll to position [324, 0]
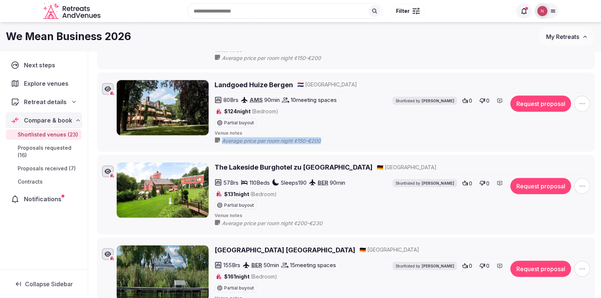
drag, startPoint x: 325, startPoint y: 135, endPoint x: 222, endPoint y: 140, distance: 103.2
click at [222, 140] on span "Average price per room night ¢150-€200" at bounding box center [279, 140] width 114 height 7
copy span "Average price per room night ¢150-€200"
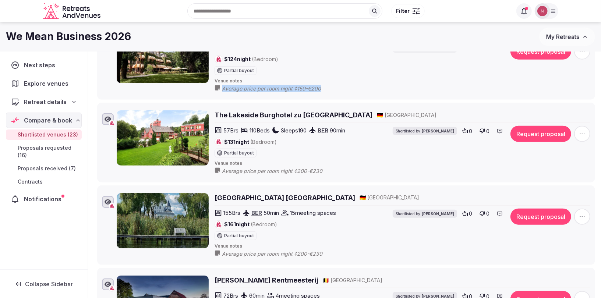
scroll to position [499, 0]
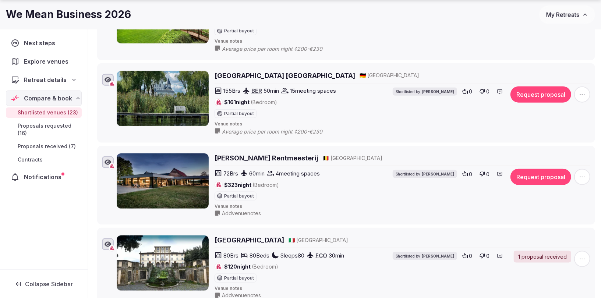
click at [255, 210] on span "Add venue notes" at bounding box center [241, 213] width 39 height 7
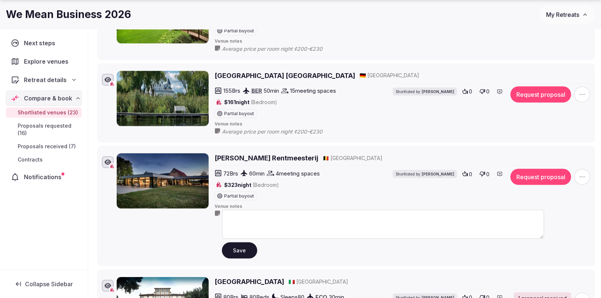
click at [251, 212] on textarea at bounding box center [383, 224] width 323 height 29
paste textarea "**********"
type textarea "**********"
click at [229, 242] on button "Save" at bounding box center [239, 250] width 35 height 16
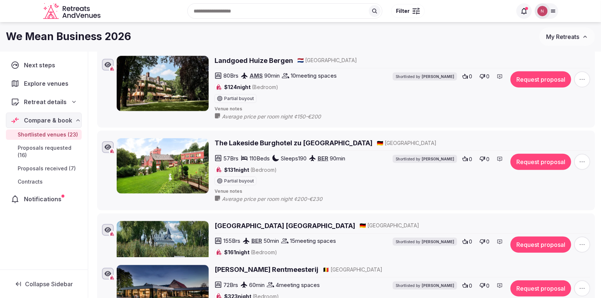
scroll to position [338, 0]
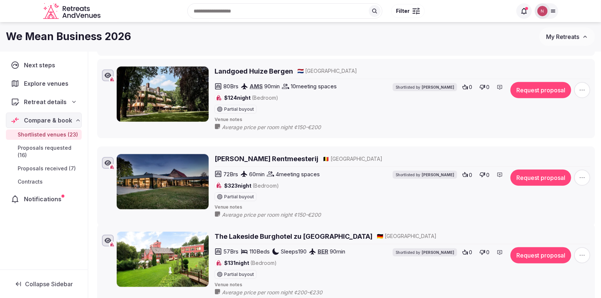
drag, startPoint x: 91, startPoint y: 149, endPoint x: 98, endPoint y: 151, distance: 7.3
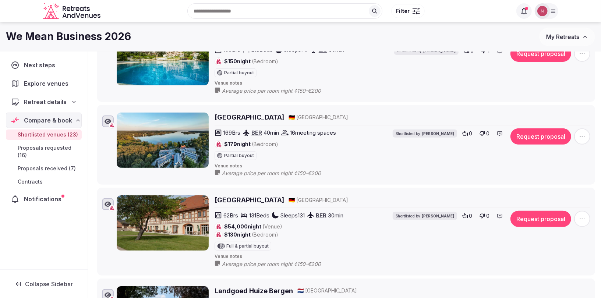
scroll to position [0, 0]
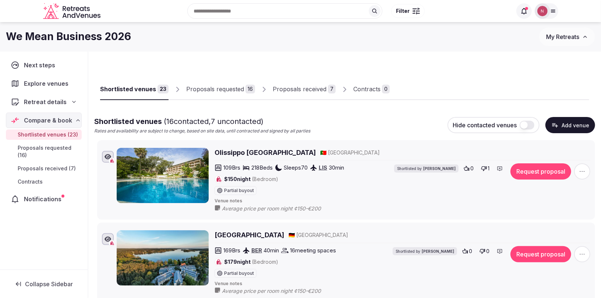
click at [286, 88] on div "Proposals received" at bounding box center [300, 89] width 54 height 9
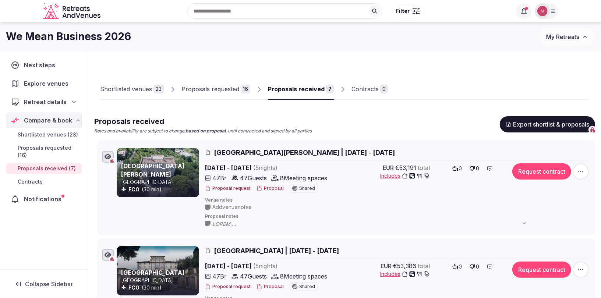
click at [210, 87] on div "Proposals requested" at bounding box center [211, 89] width 58 height 9
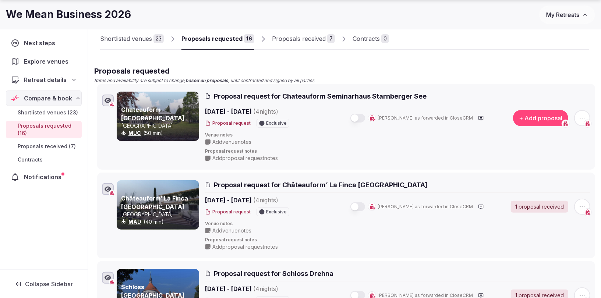
scroll to position [55, 0]
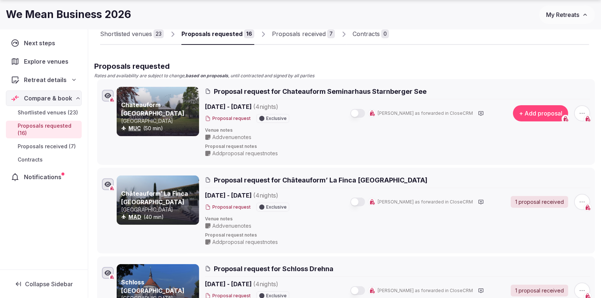
click at [313, 34] on div "Proposals received" at bounding box center [299, 33] width 54 height 9
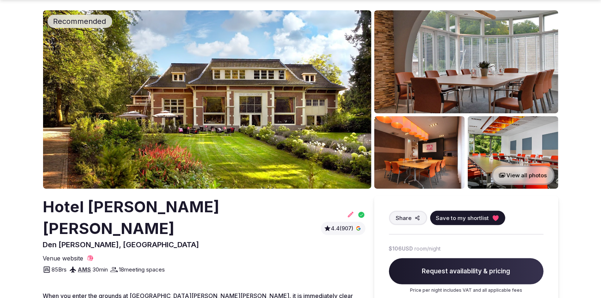
scroll to position [38, 0]
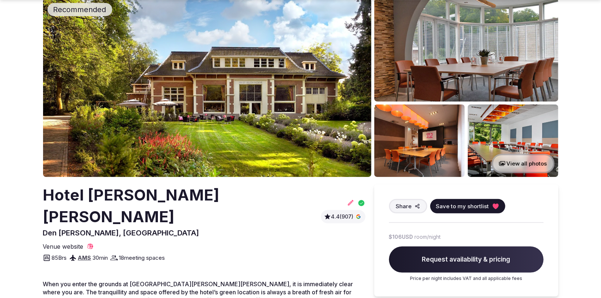
click at [452, 205] on span "Save to my shortlist" at bounding box center [462, 207] width 53 height 8
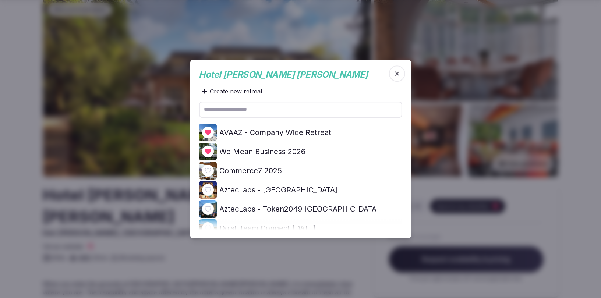
click at [401, 71] on span "button" at bounding box center [397, 74] width 16 height 16
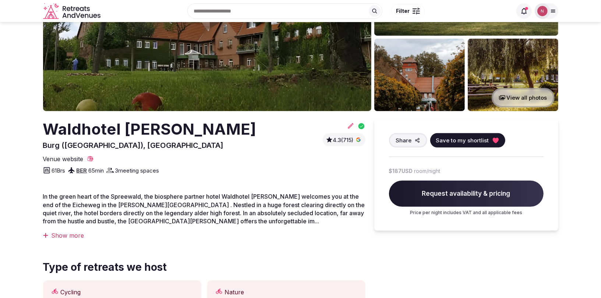
scroll to position [66, 0]
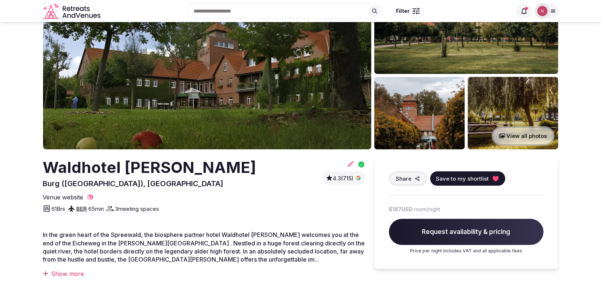
click at [452, 181] on span "Save to my shortlist" at bounding box center [462, 179] width 53 height 8
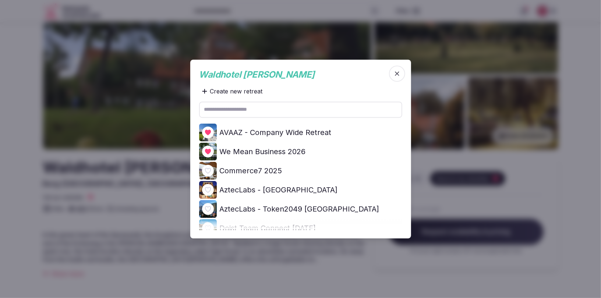
click at [398, 74] on icon "button" at bounding box center [397, 73] width 7 height 7
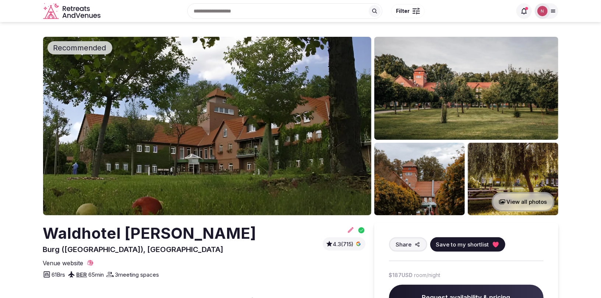
click at [453, 245] on span "Save to my shortlist" at bounding box center [462, 245] width 53 height 8
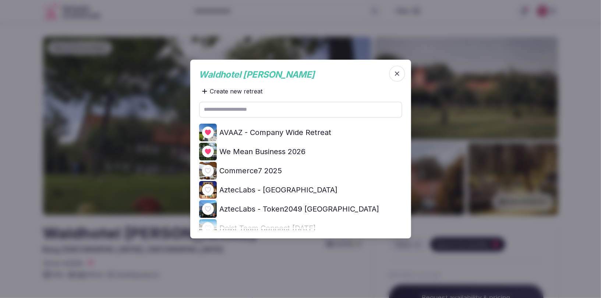
click at [395, 76] on icon "button" at bounding box center [397, 73] width 7 height 7
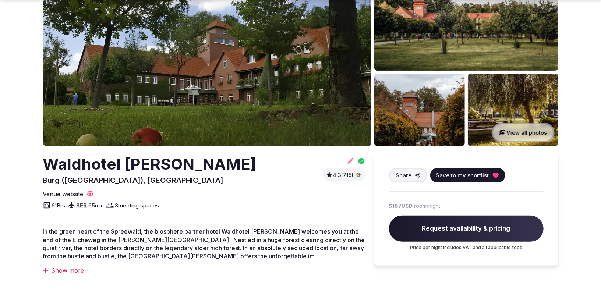
scroll to position [77, 0]
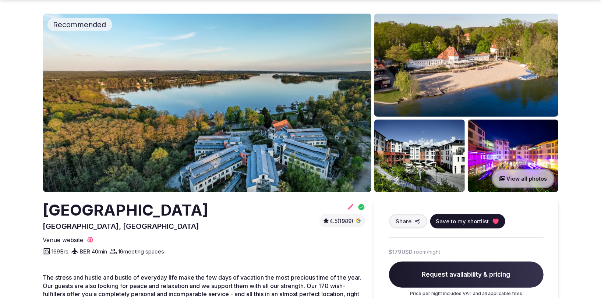
scroll to position [24, 0]
click at [456, 224] on span "Save to my shortlist" at bounding box center [462, 221] width 53 height 8
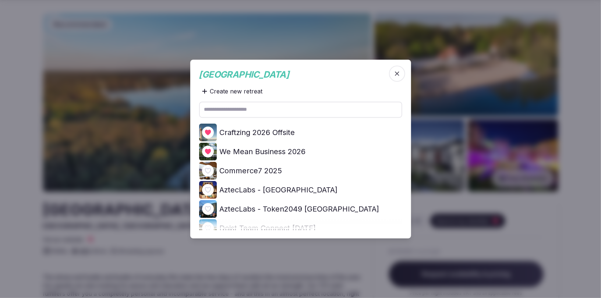
click at [401, 74] on span "button" at bounding box center [397, 74] width 16 height 16
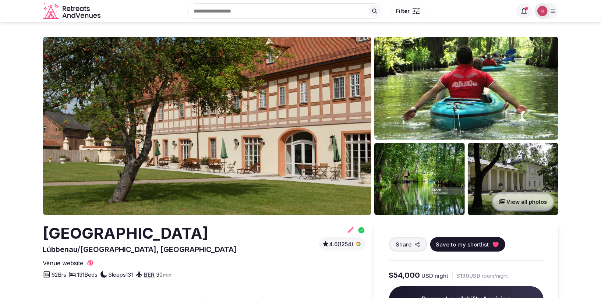
scroll to position [69, 0]
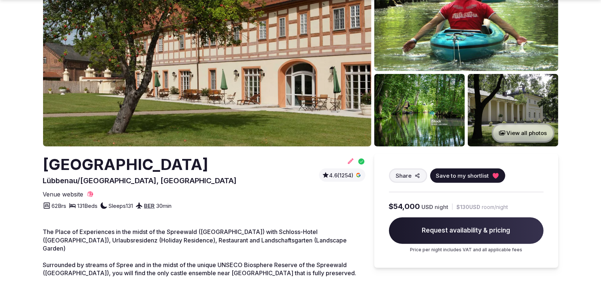
click at [470, 176] on span "Save to my shortlist" at bounding box center [462, 176] width 53 height 8
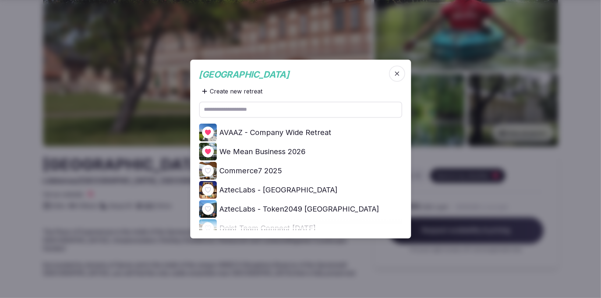
click at [395, 71] on icon "button" at bounding box center [397, 73] width 7 height 7
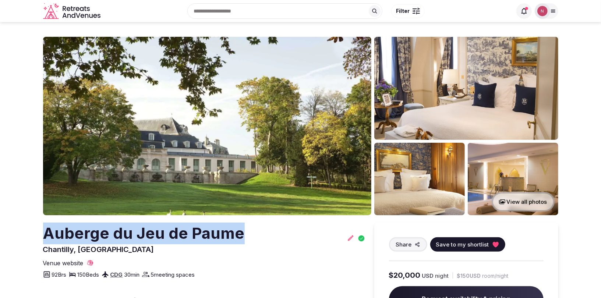
drag, startPoint x: 46, startPoint y: 234, endPoint x: 255, endPoint y: 238, distance: 209.2
click at [255, 238] on div "Auberge du Jeu de Paume Chantilly, France" at bounding box center [204, 239] width 323 height 32
copy h2 "Auberge du Jeu de Paume"
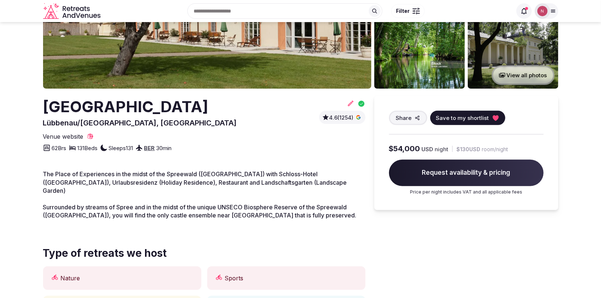
scroll to position [41, 0]
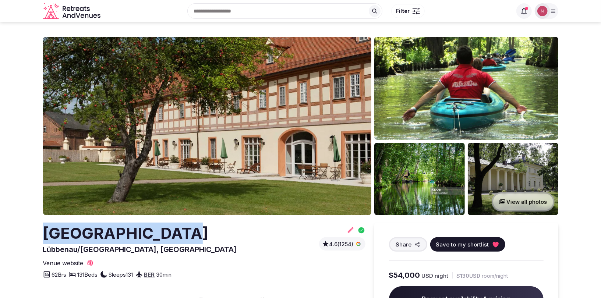
drag, startPoint x: 34, startPoint y: 230, endPoint x: 186, endPoint y: 238, distance: 152.3
copy h2 "[GEOGRAPHIC_DATA]"
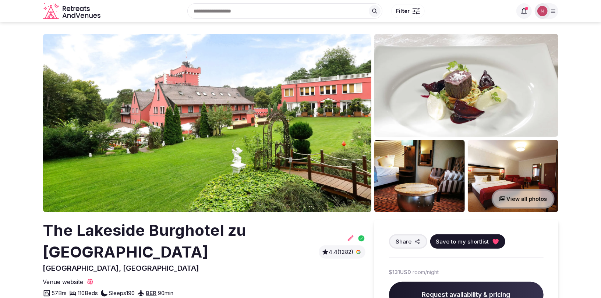
scroll to position [3, 0]
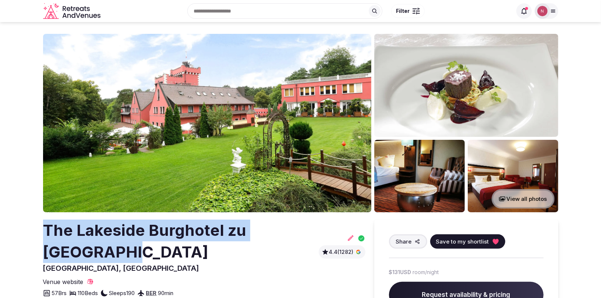
drag, startPoint x: 43, startPoint y: 225, endPoint x: 143, endPoint y: 249, distance: 101.8
click at [143, 249] on h2 "The Lakeside Burghotel zu [GEOGRAPHIC_DATA]" at bounding box center [179, 241] width 273 height 43
copy h2 "The Lakeside Burghotel zu [GEOGRAPHIC_DATA]"
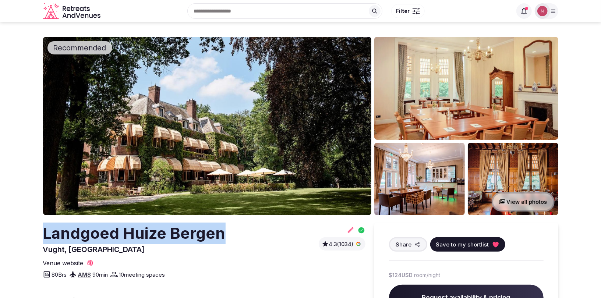
drag, startPoint x: 37, startPoint y: 226, endPoint x: 225, endPoint y: 230, distance: 188.6
copy h2 "Landgoed Huize Bergen"
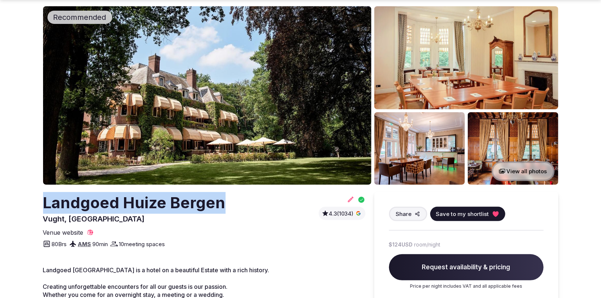
scroll to position [31, 0]
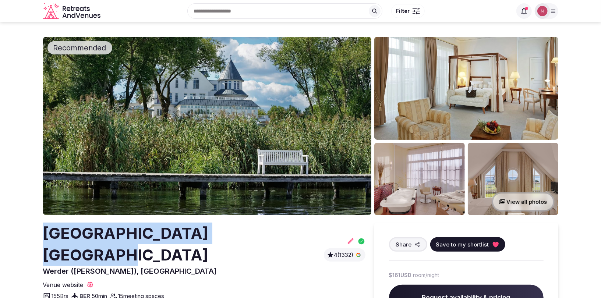
drag, startPoint x: 36, startPoint y: 226, endPoint x: 268, endPoint y: 231, distance: 231.3
copy h2 "Precise Resort Schwielowsee"
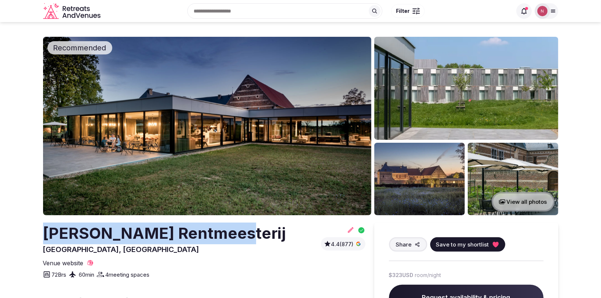
drag, startPoint x: 36, startPoint y: 229, endPoint x: 228, endPoint y: 232, distance: 192.3
copy h2 "Martin's Rentmeesterij"
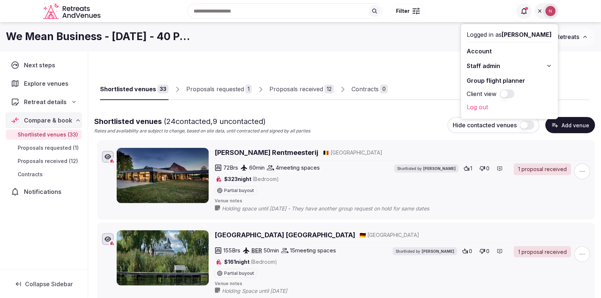
click at [289, 88] on div "Proposals received" at bounding box center [297, 89] width 54 height 9
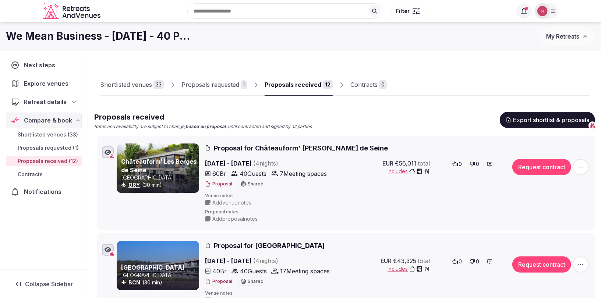
scroll to position [4, 0]
